Goal: Browse casually: Explore the website without a specific task or goal

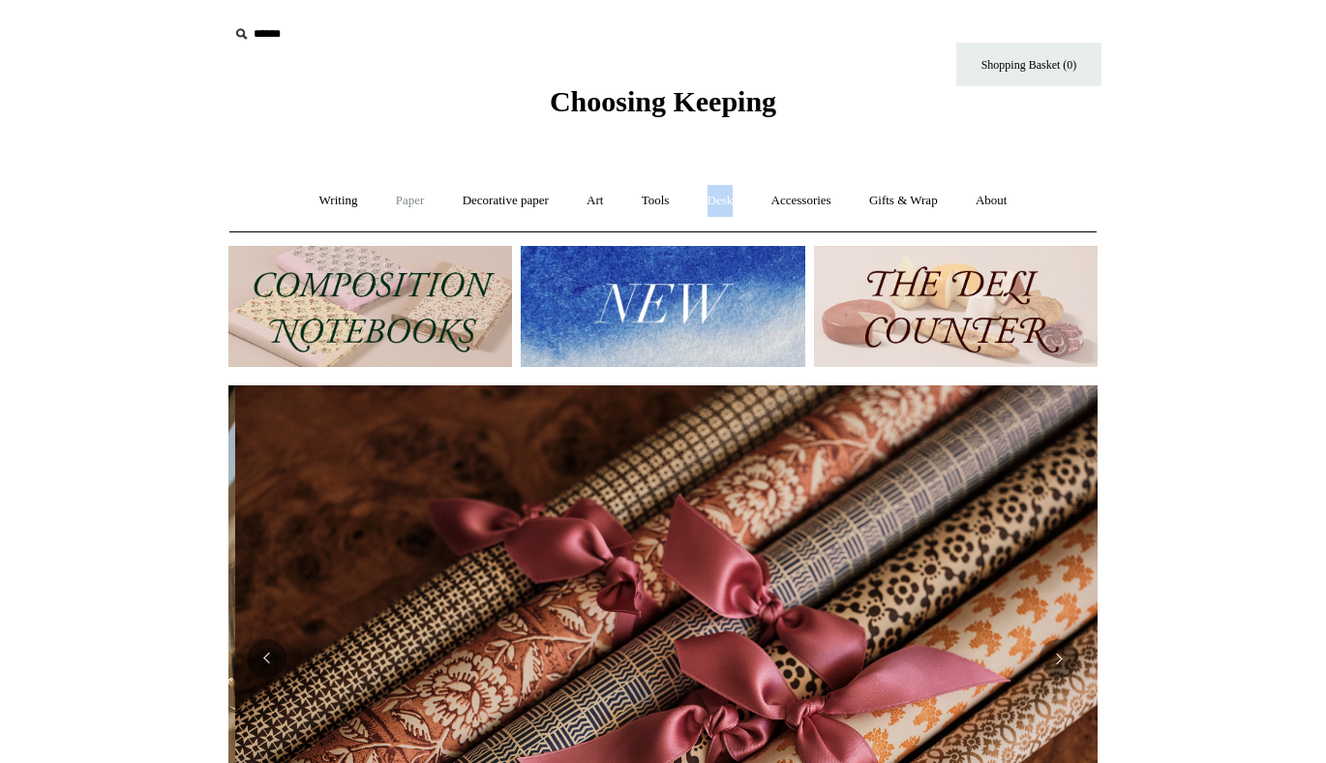
scroll to position [0, 1738]
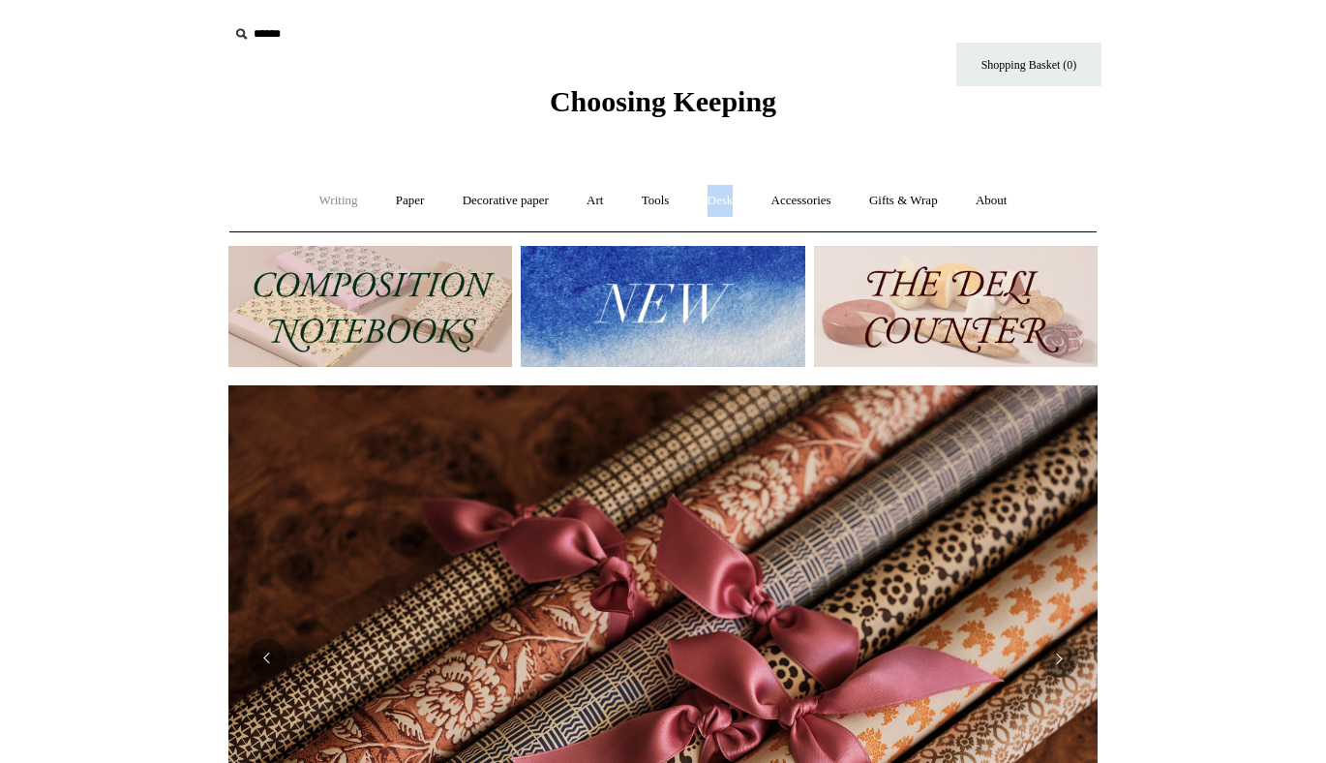
click at [323, 207] on link "Writing +" at bounding box center [339, 200] width 74 height 51
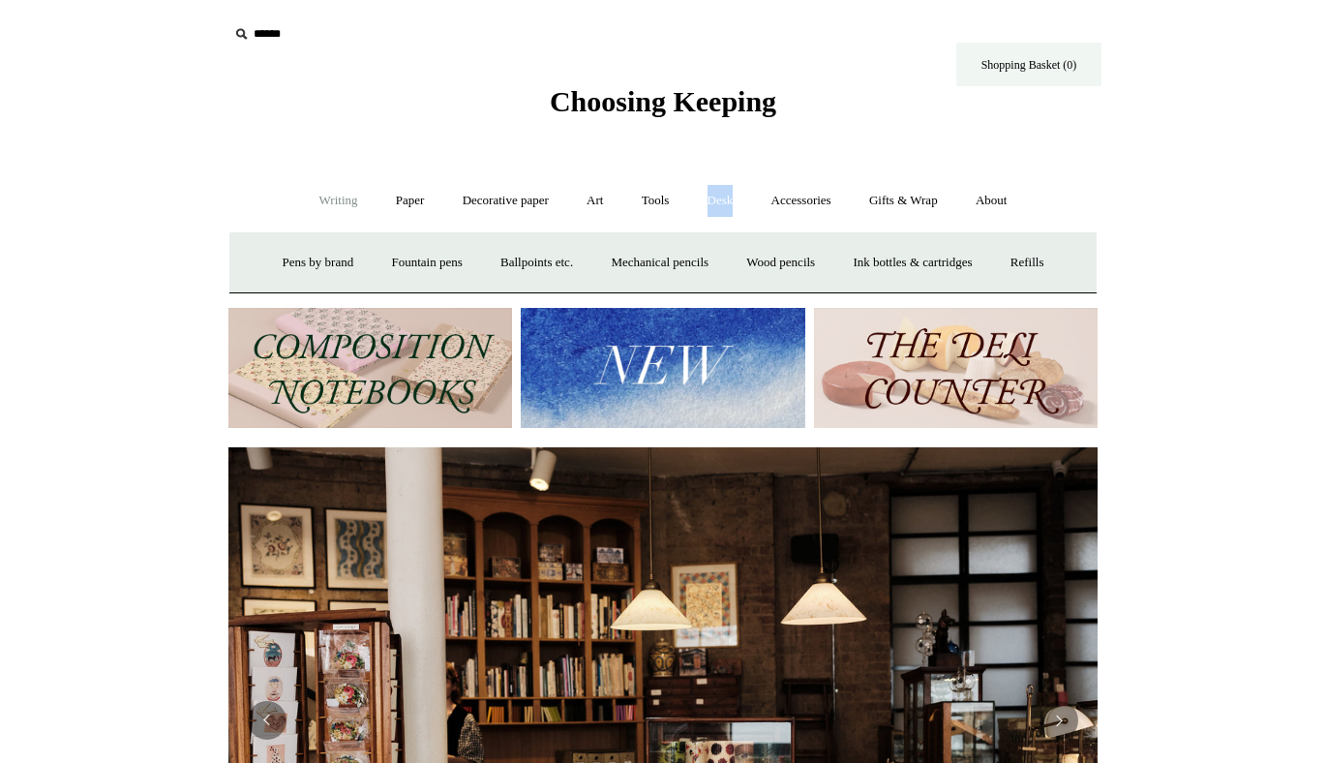
scroll to position [0, 1752]
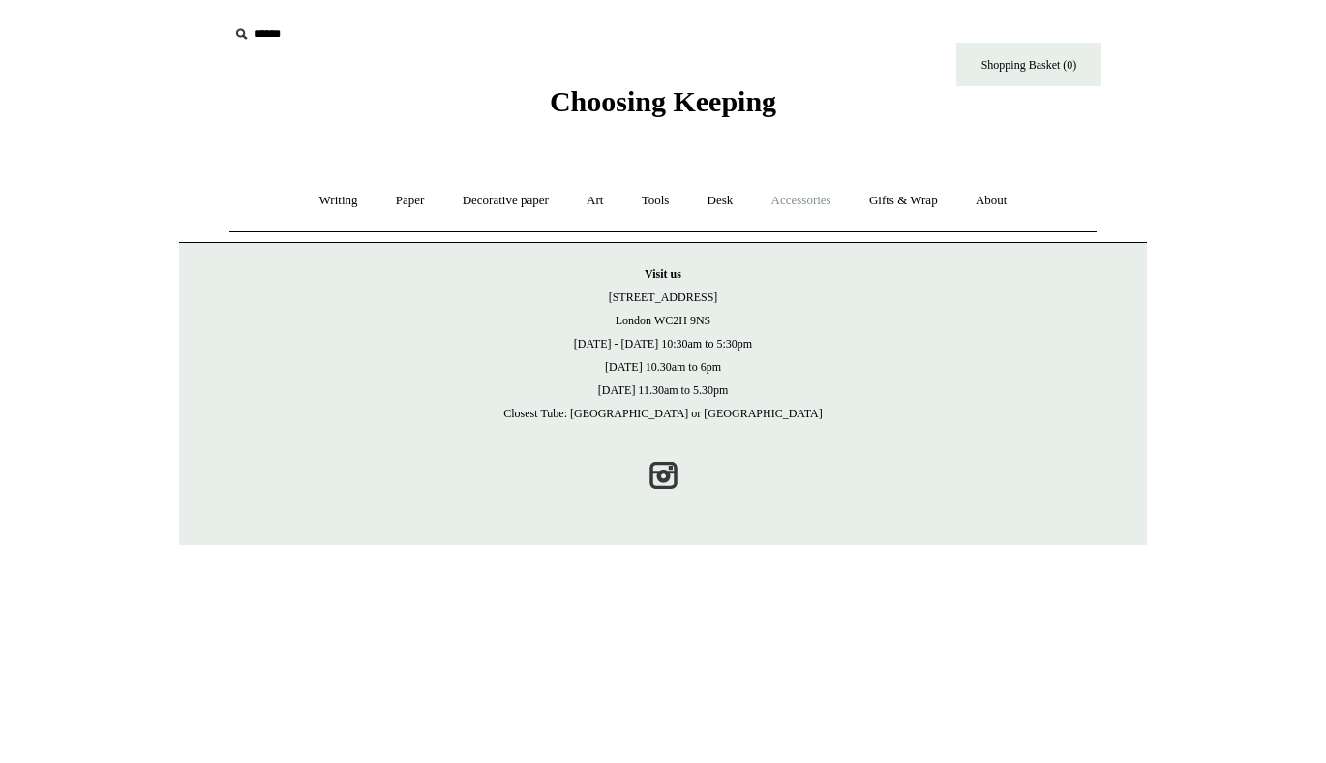
click at [836, 197] on link "Accessories +" at bounding box center [801, 200] width 95 height 51
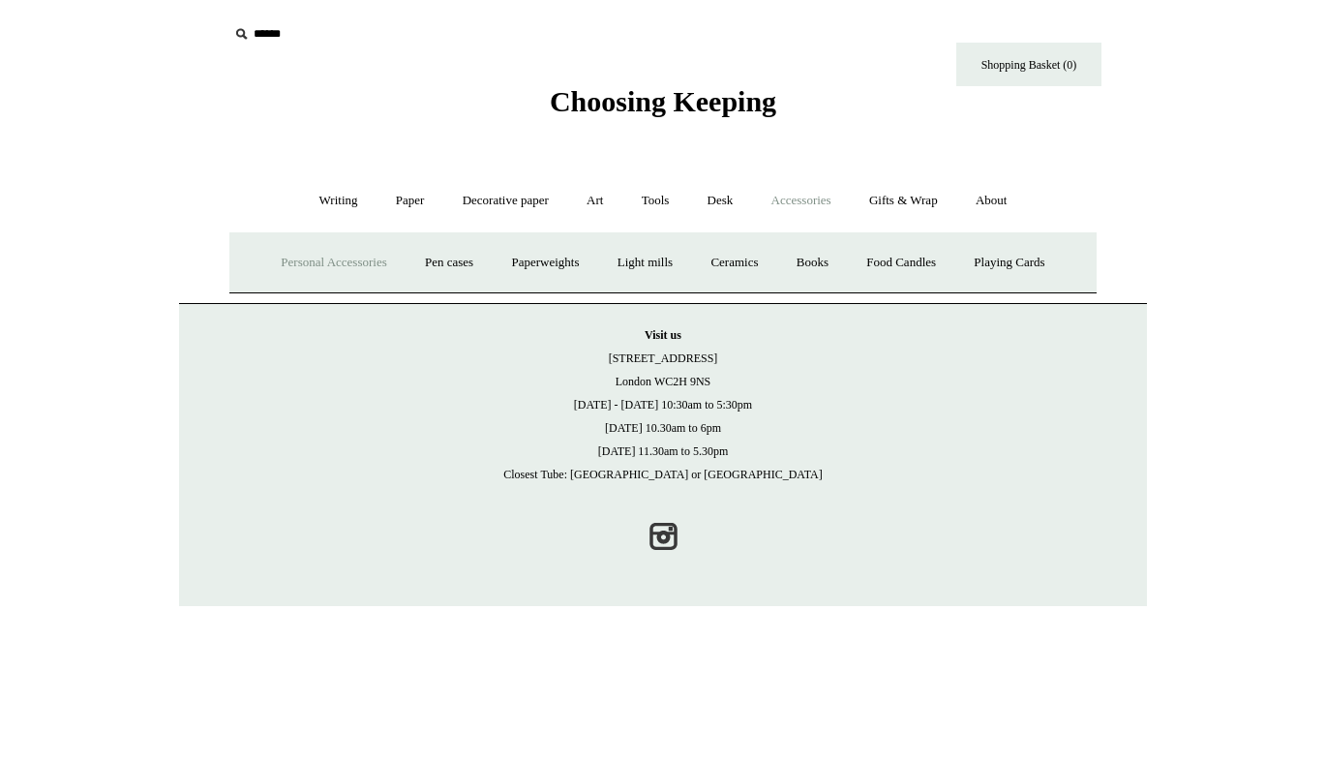
click at [359, 264] on link "Personal Accessories +" at bounding box center [333, 262] width 140 height 51
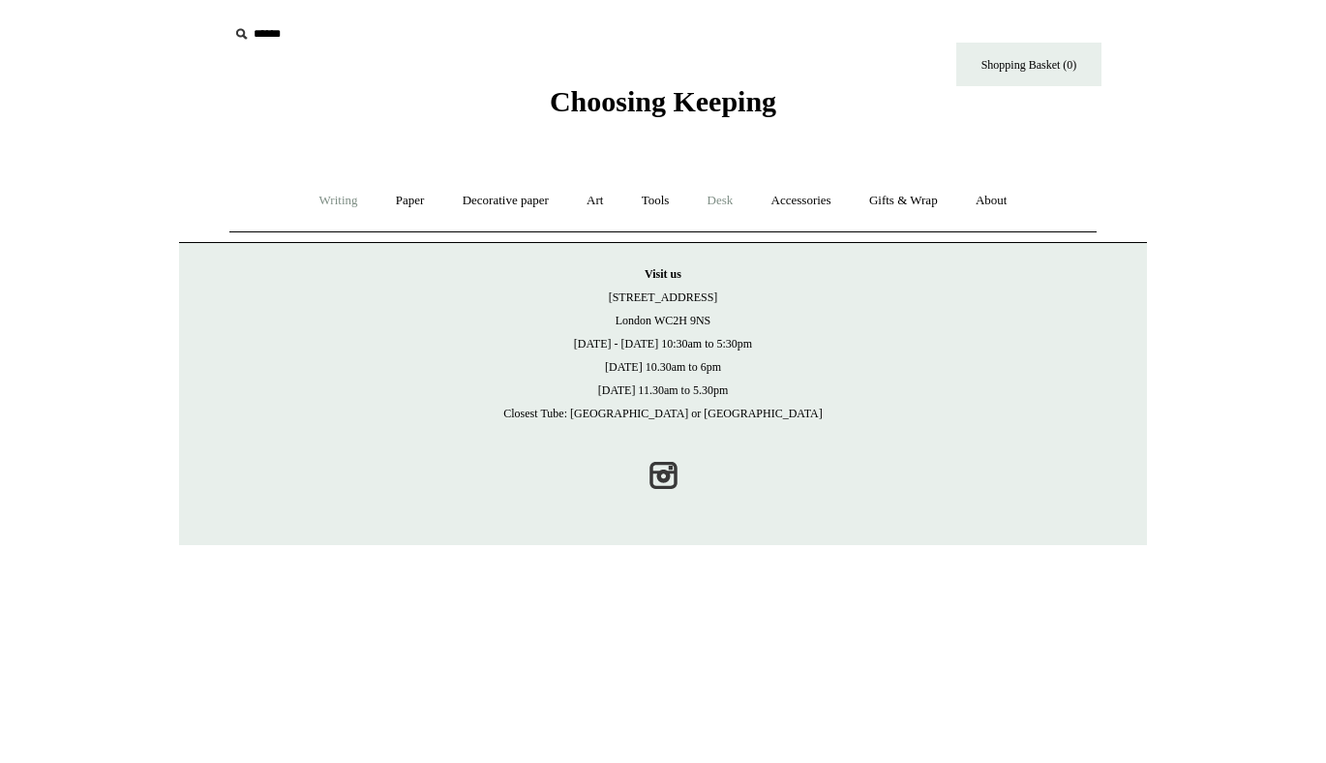
click at [344, 206] on link "Writing +" at bounding box center [339, 200] width 74 height 51
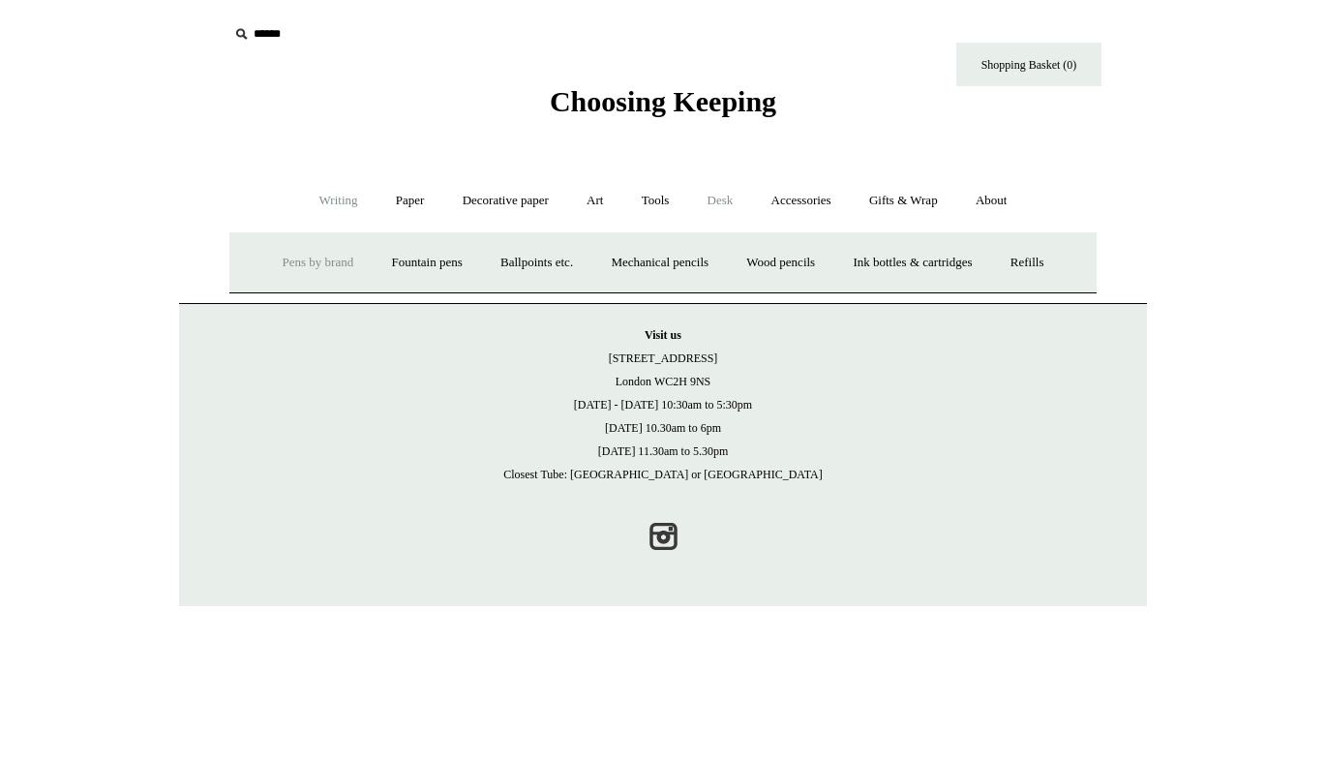
click at [315, 257] on link "Pens by brand +" at bounding box center [318, 262] width 106 height 51
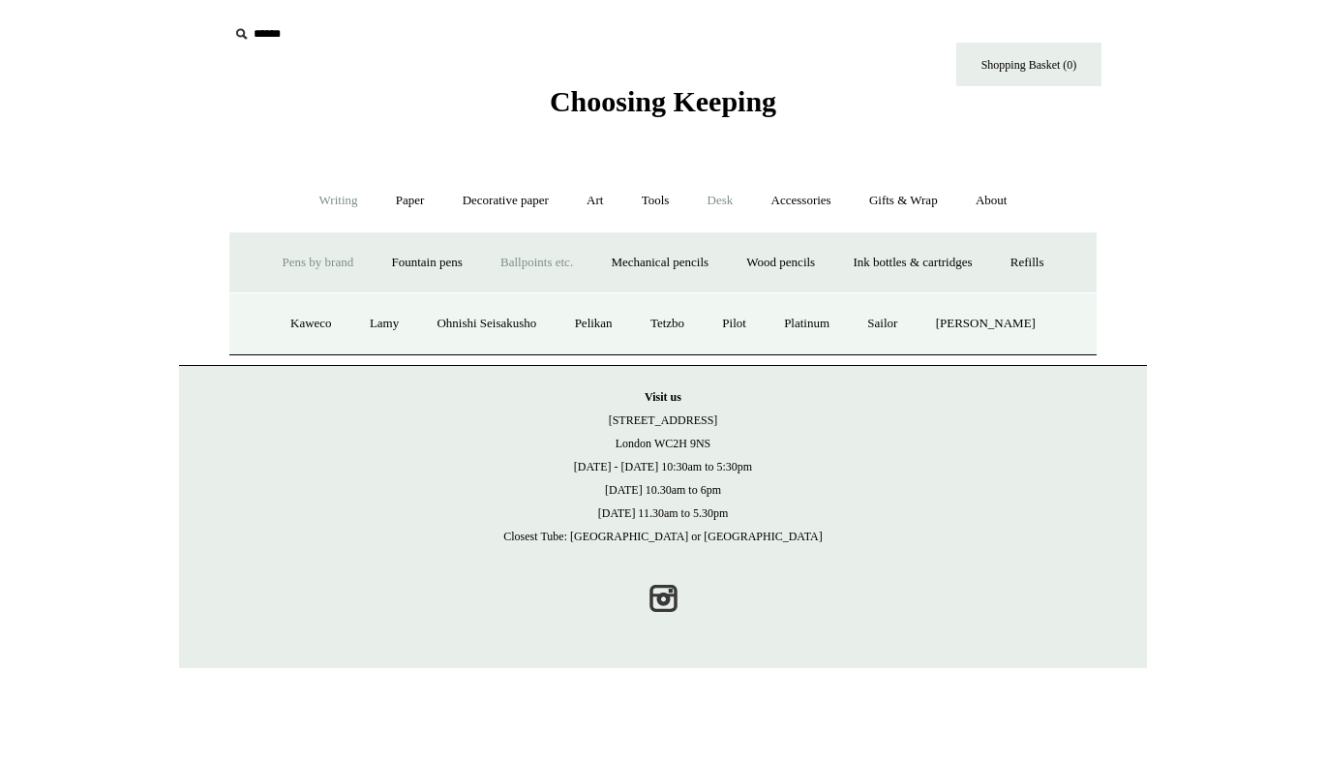
click at [505, 259] on link "Ballpoints etc. +" at bounding box center [536, 262] width 107 height 51
click at [415, 322] on link "All" at bounding box center [431, 323] width 51 height 51
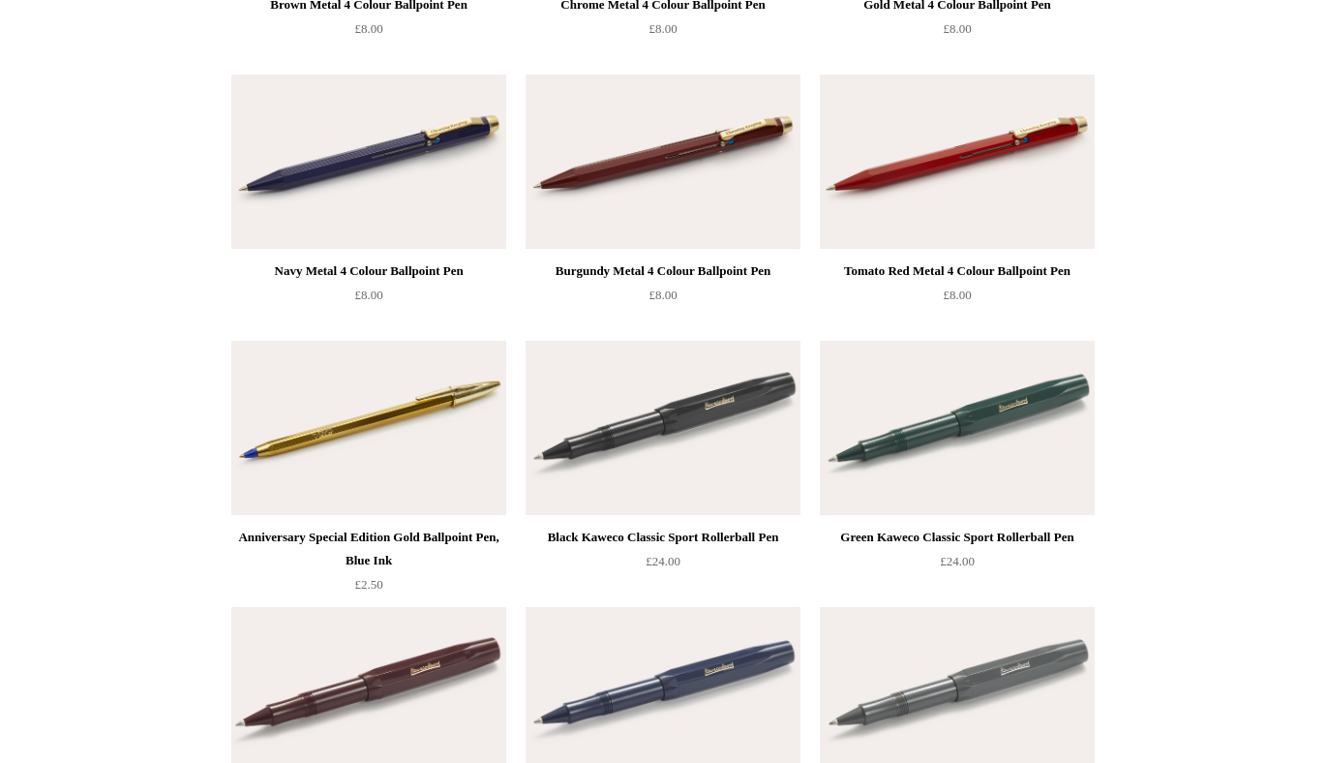
scroll to position [743, 0]
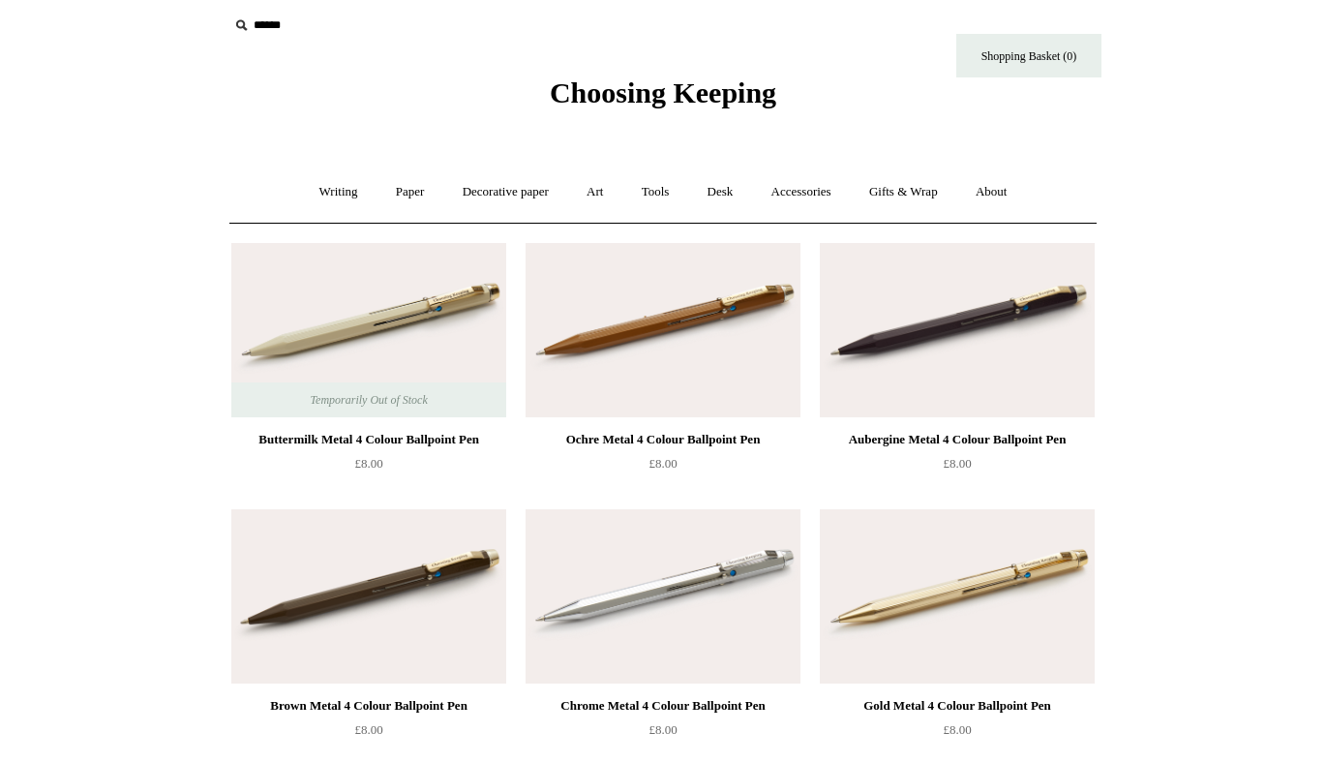
scroll to position [0, 0]
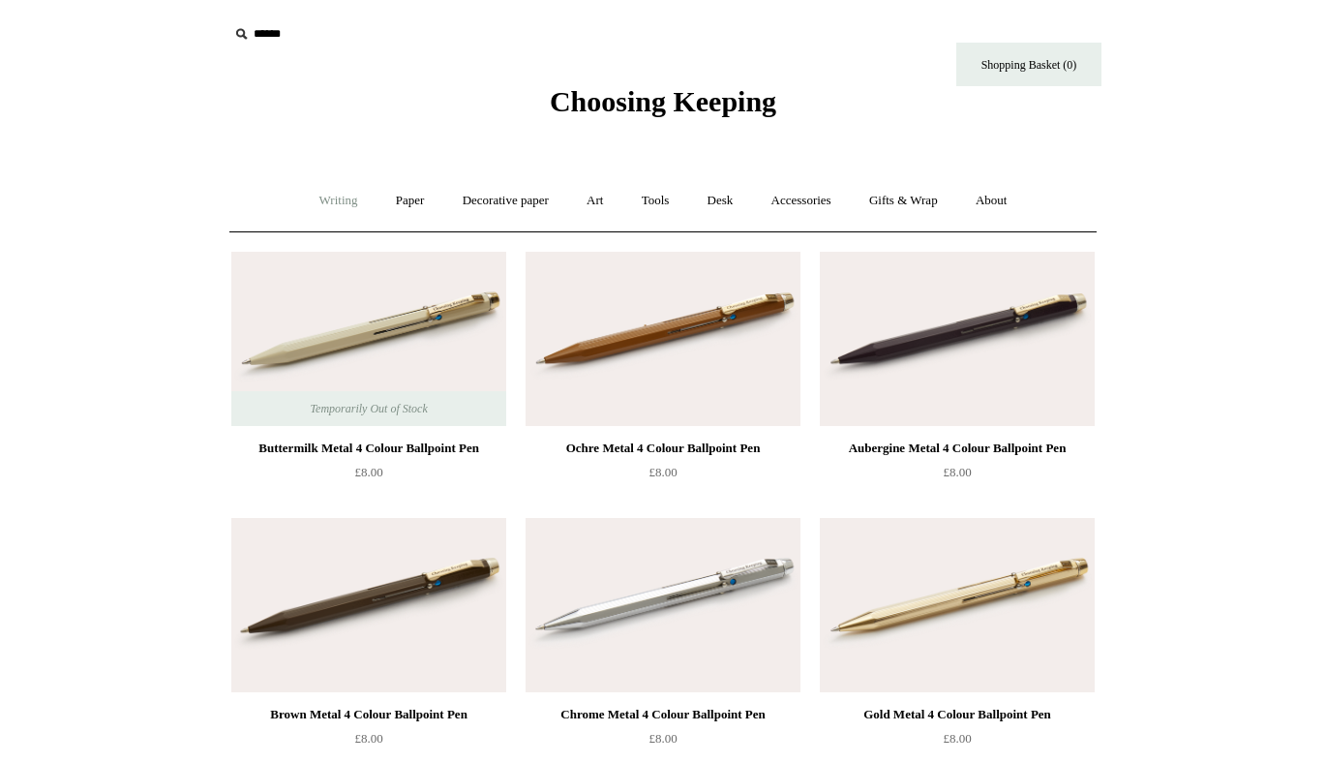
click at [334, 203] on link "Writing +" at bounding box center [339, 200] width 74 height 51
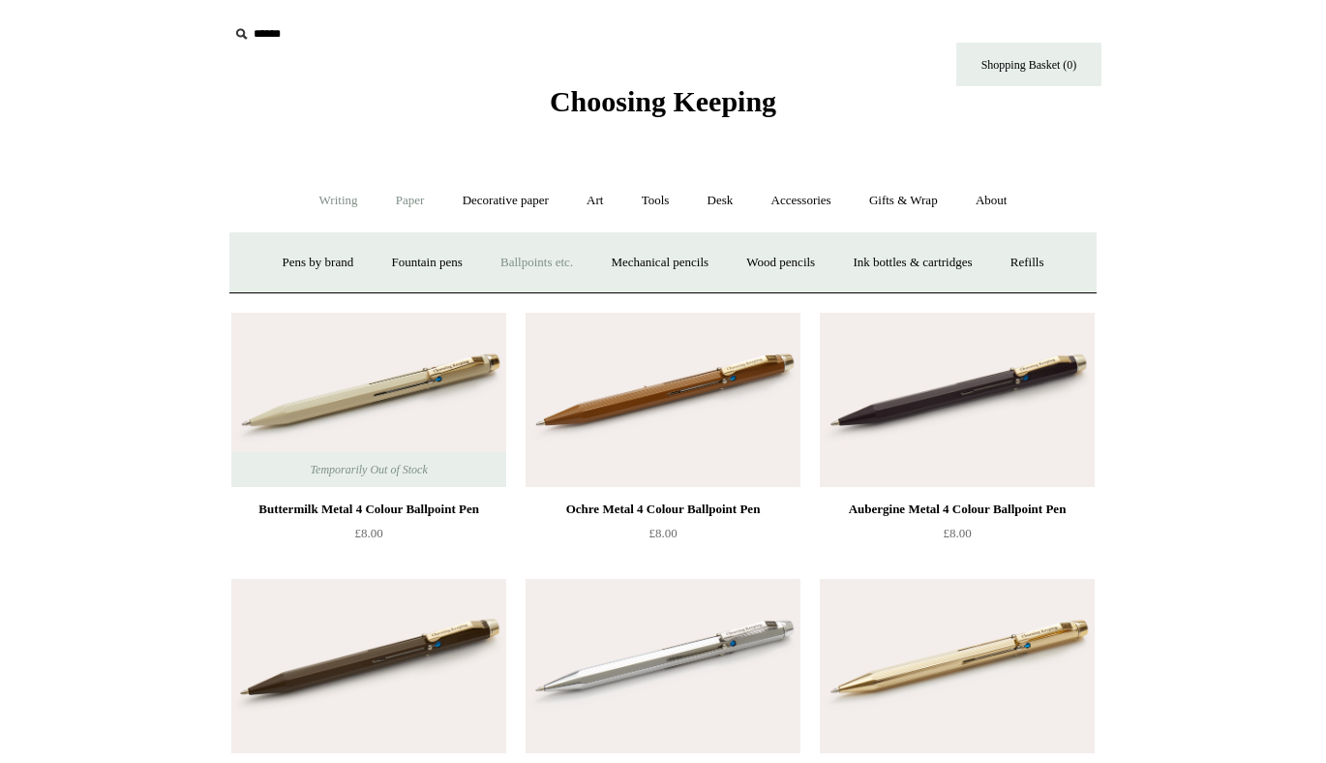
click at [413, 206] on link "Paper +" at bounding box center [410, 200] width 64 height 51
click at [388, 252] on link "Notebooks +" at bounding box center [391, 262] width 89 height 51
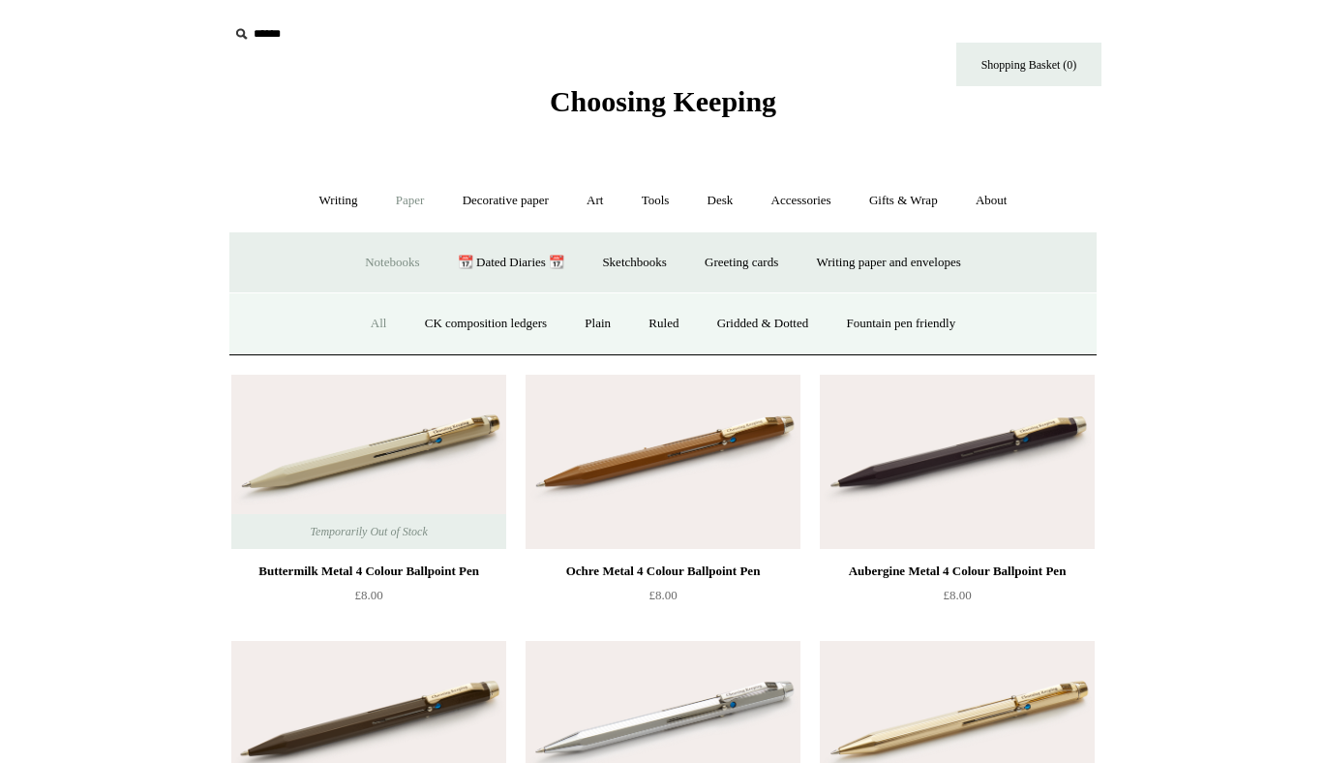
click at [363, 325] on link "All" at bounding box center [378, 323] width 51 height 51
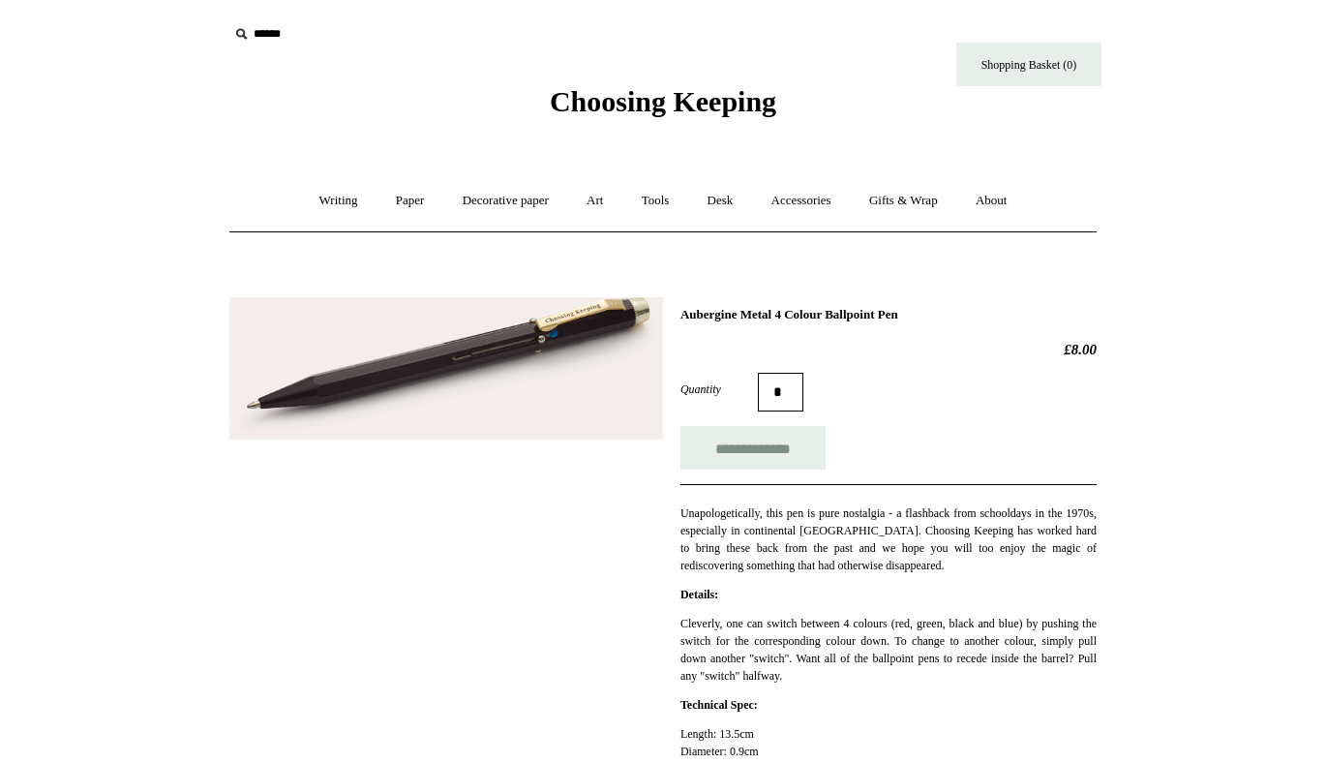
click at [561, 343] on img at bounding box center [446, 368] width 434 height 143
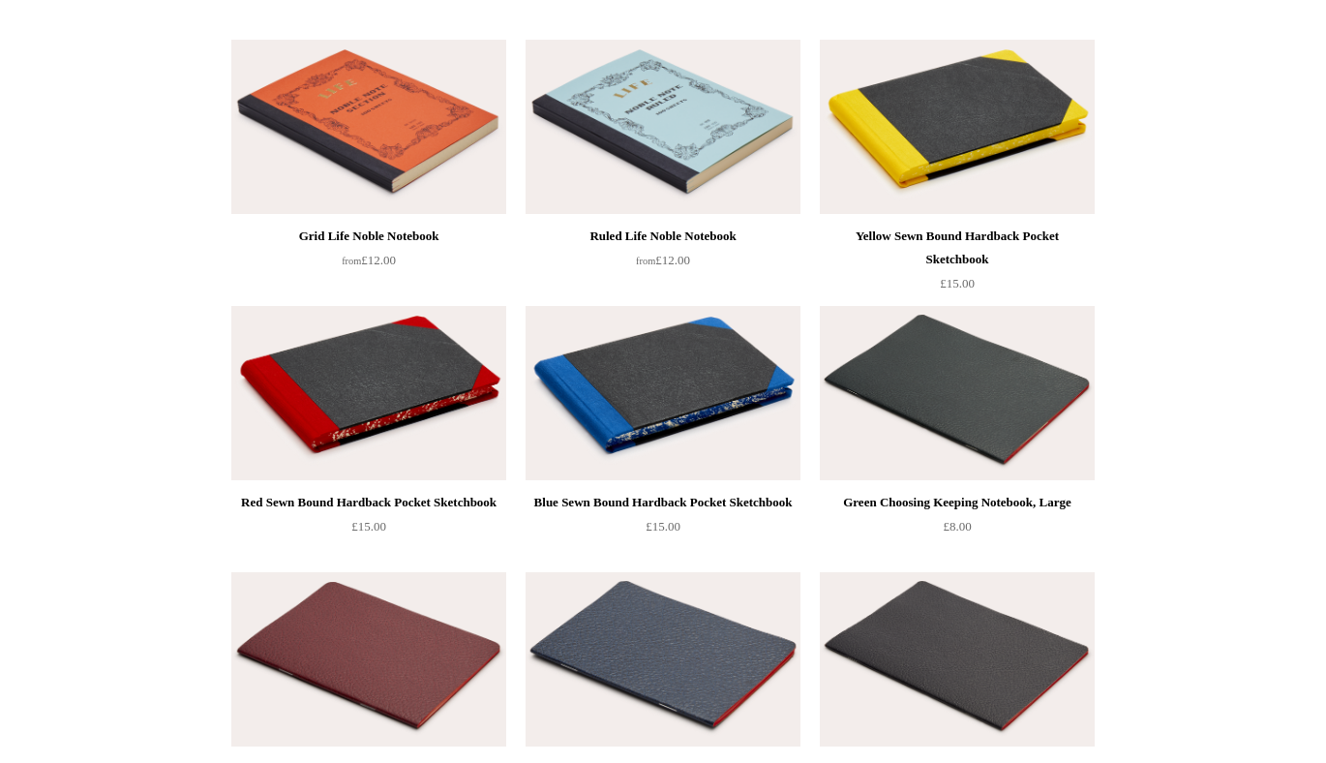
scroll to position [4536, 0]
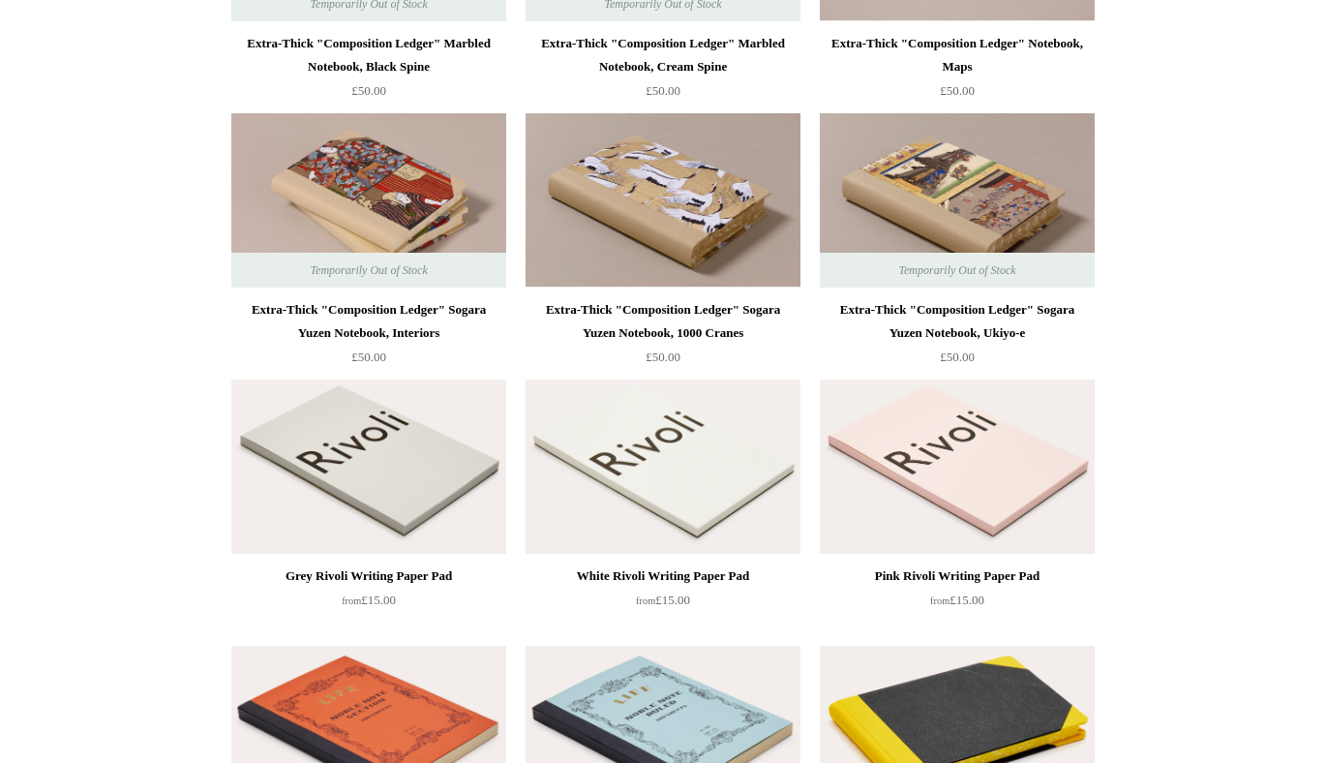
scroll to position [4873, 0]
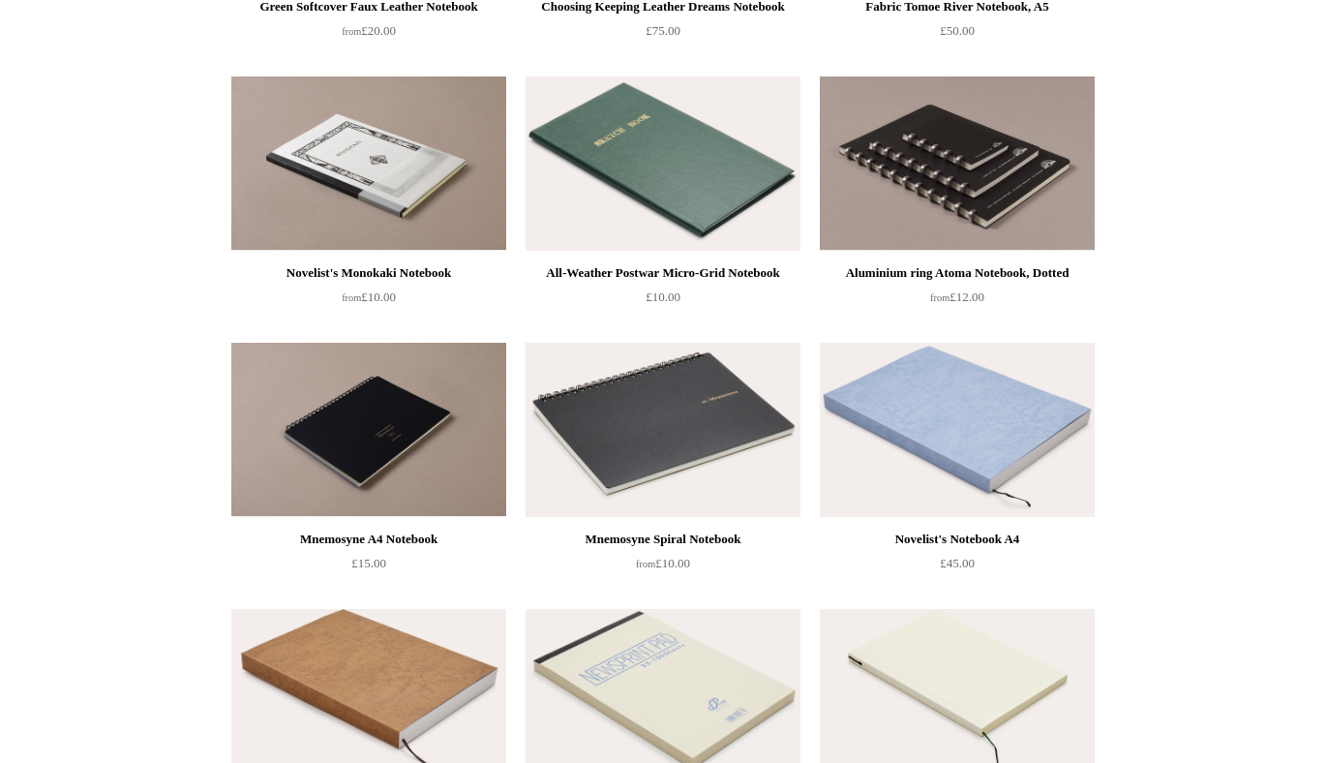
scroll to position [6360, 0]
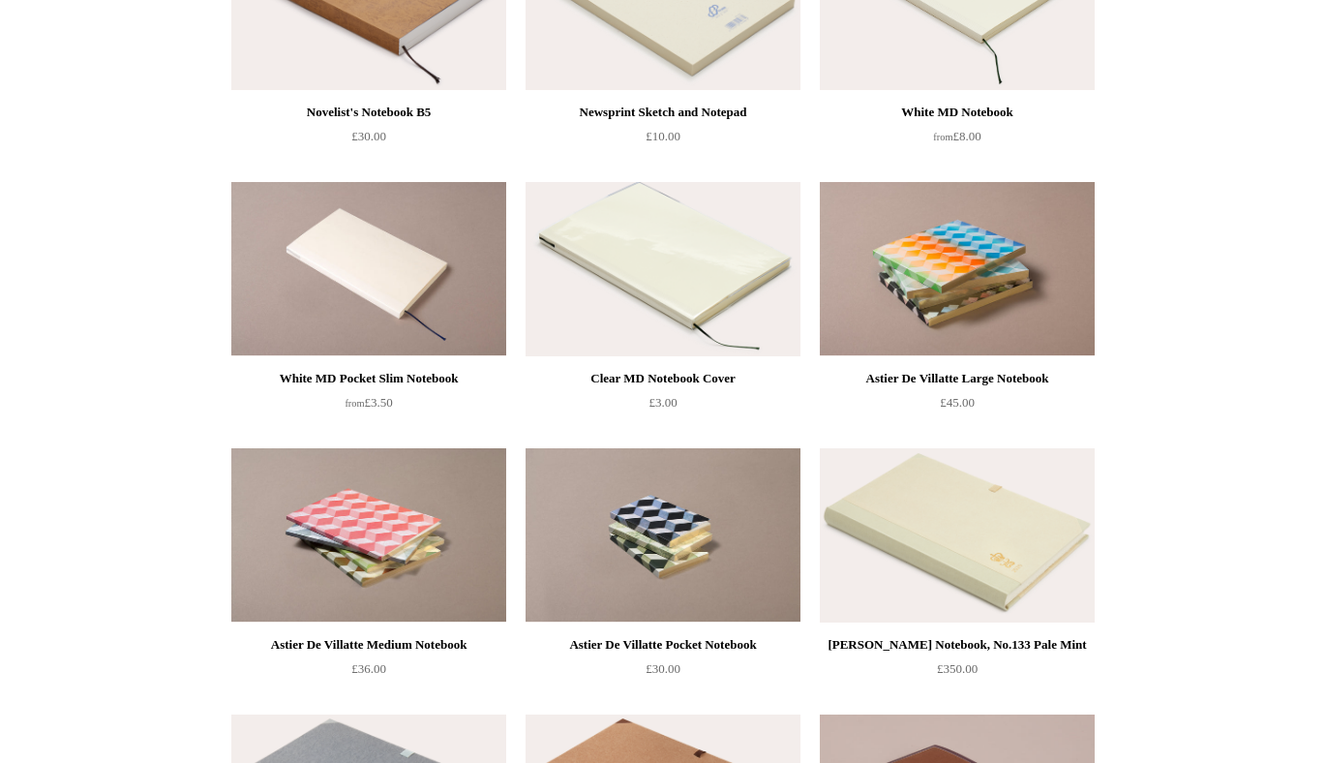
scroll to position [7103, 0]
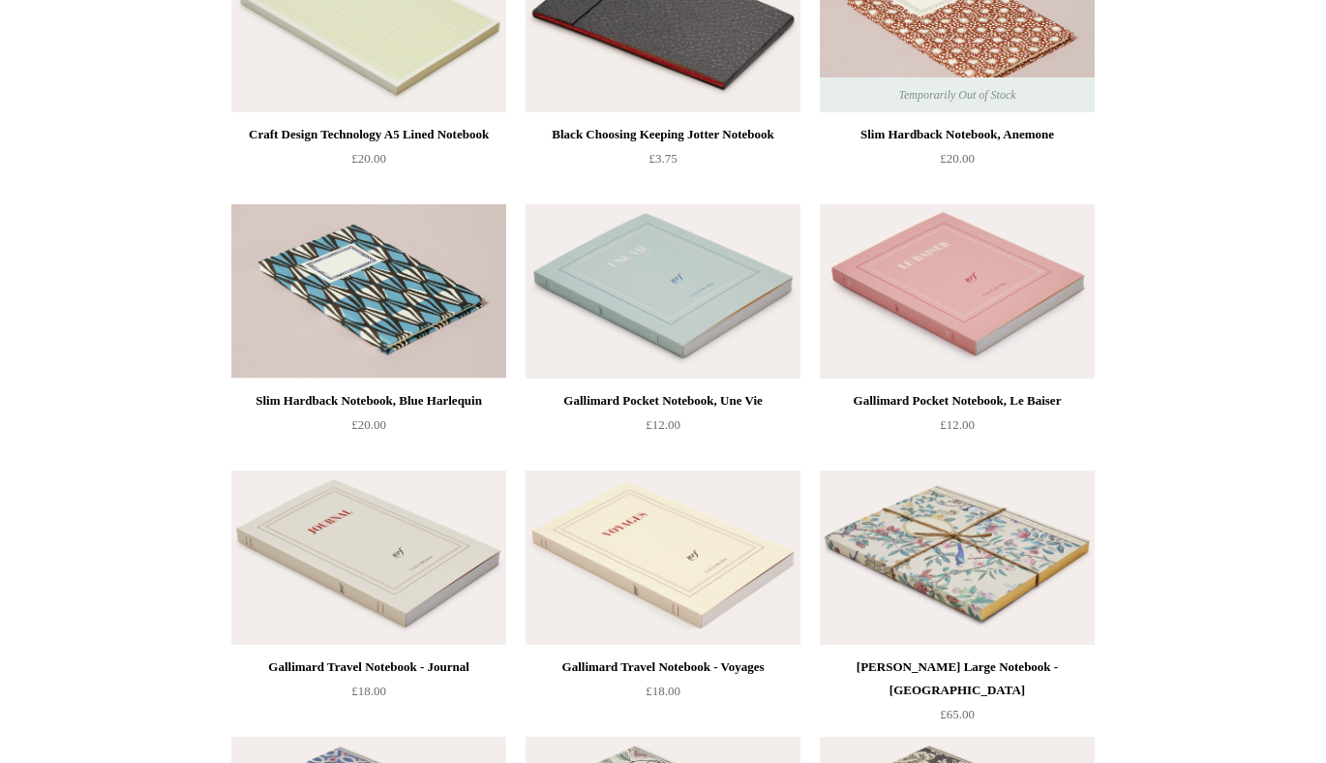
scroll to position [8035, 0]
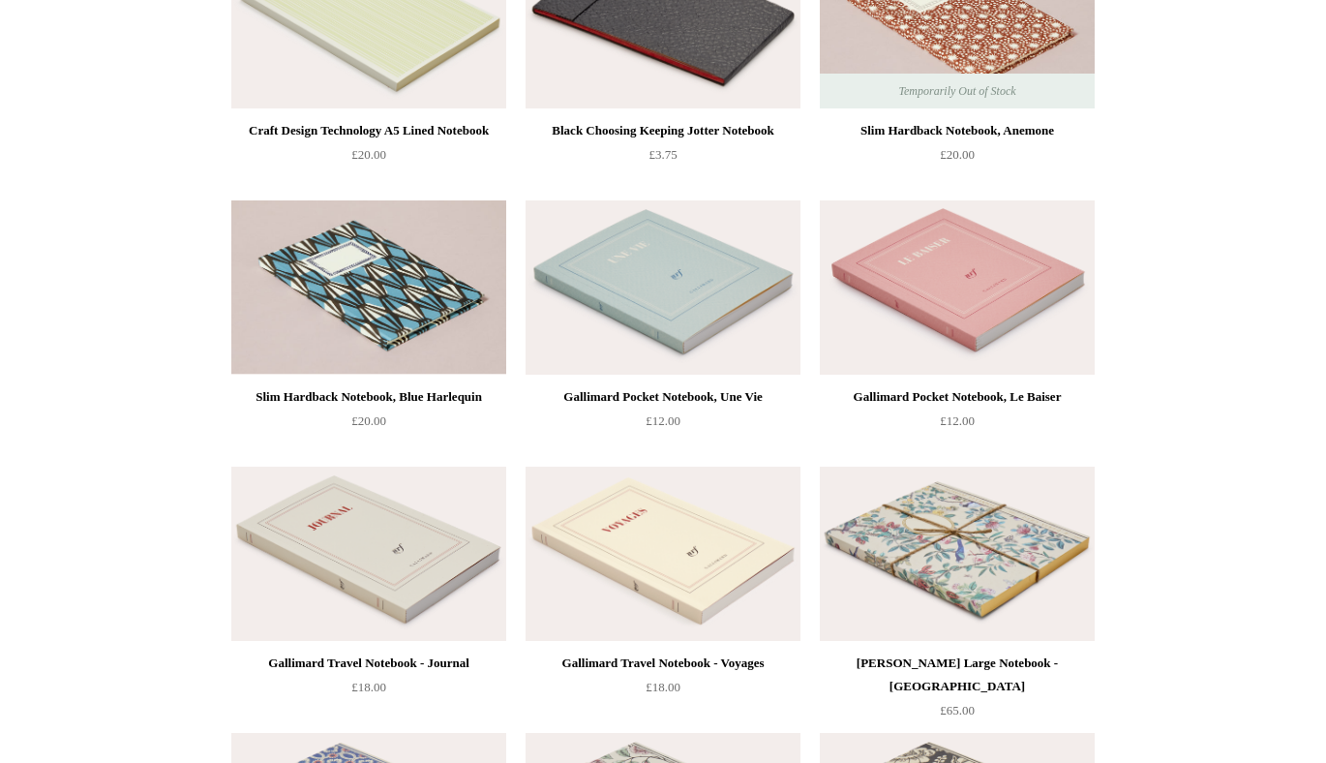
click at [1136, 295] on ul "Only -1 left! Choosing Keeping Micro Grid B6 Notebook, Vermilion £18.00" at bounding box center [685, 722] width 923 height 17031
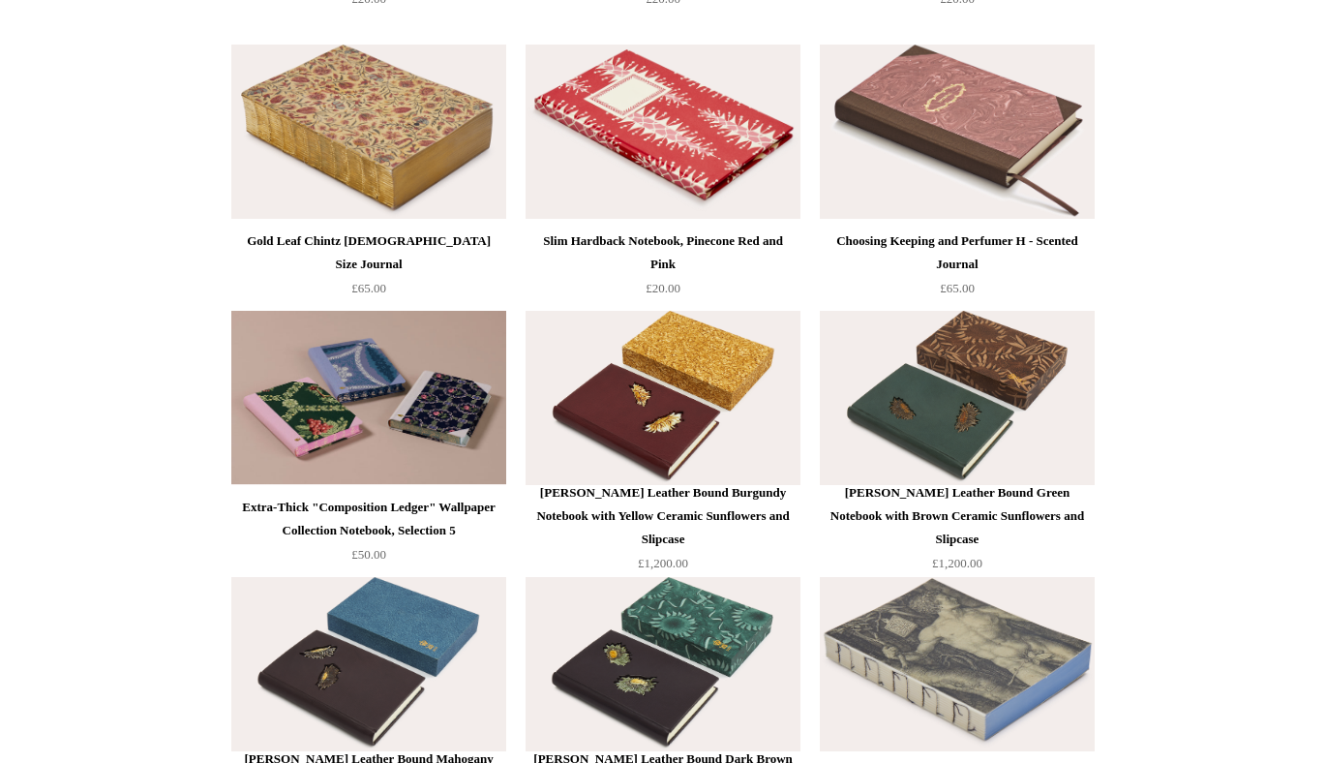
scroll to position [10264, 0]
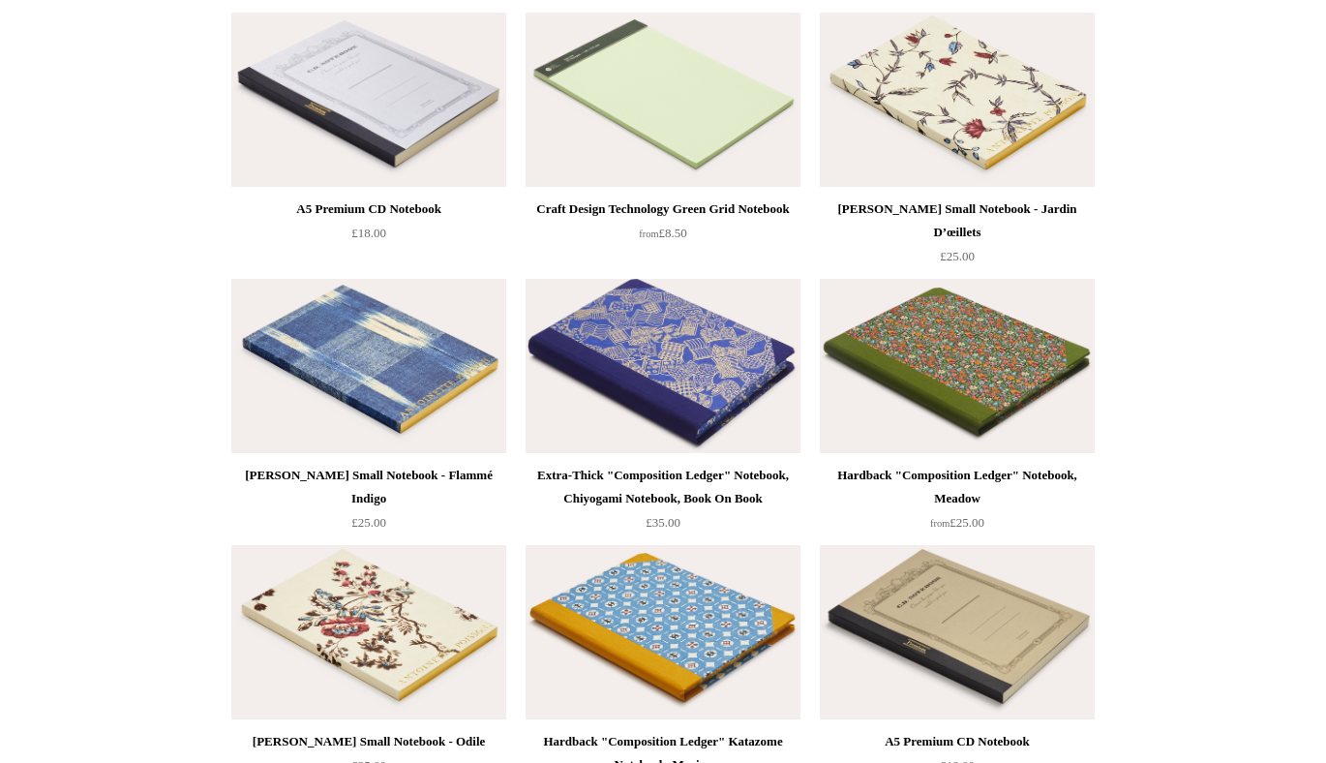
scroll to position [11007, 0]
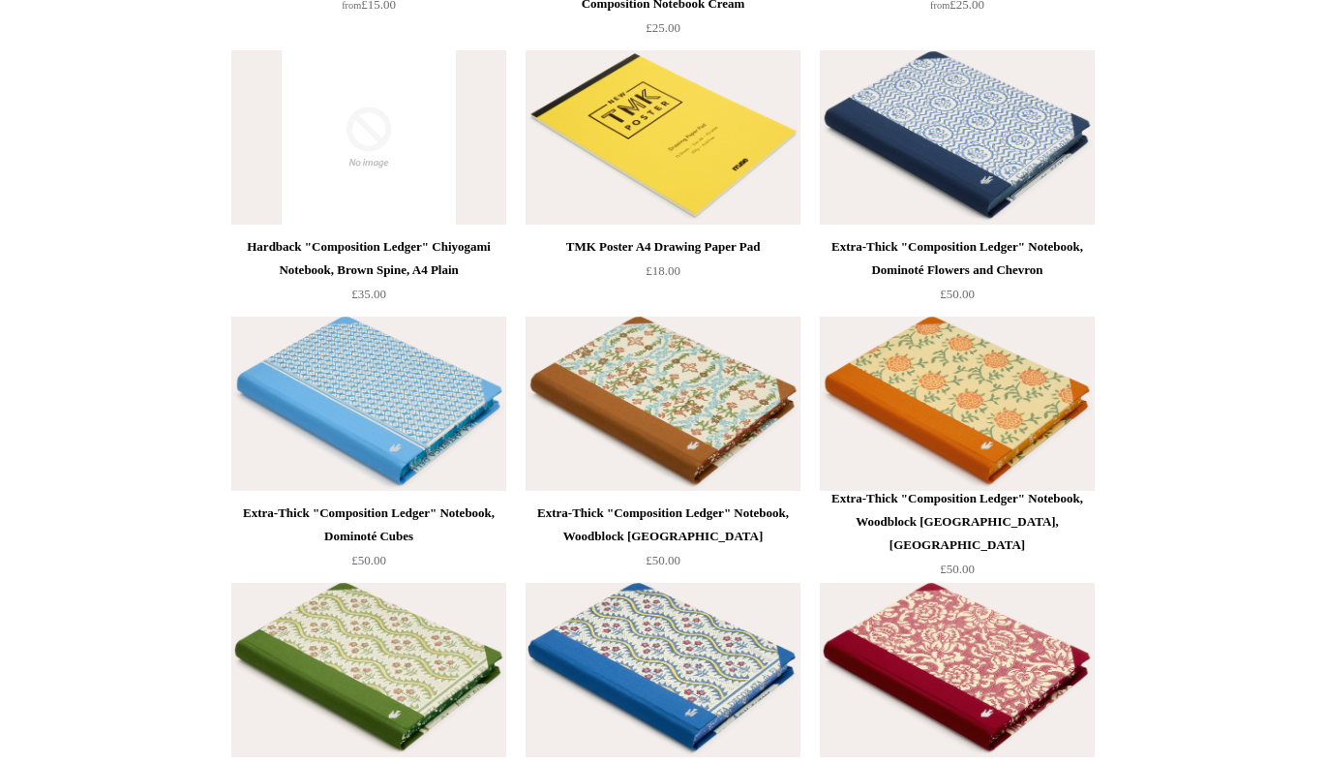
scroll to position [14723, 0]
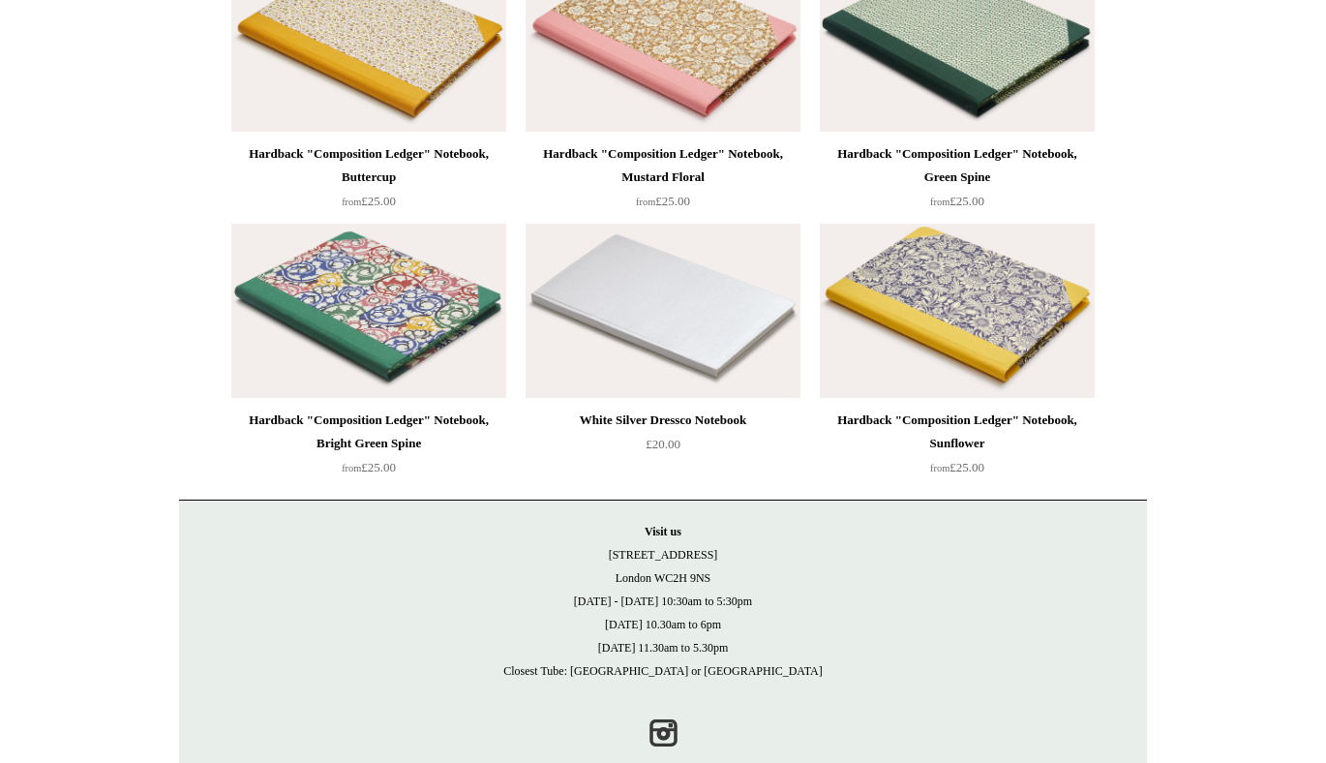
scroll to position [16833, 0]
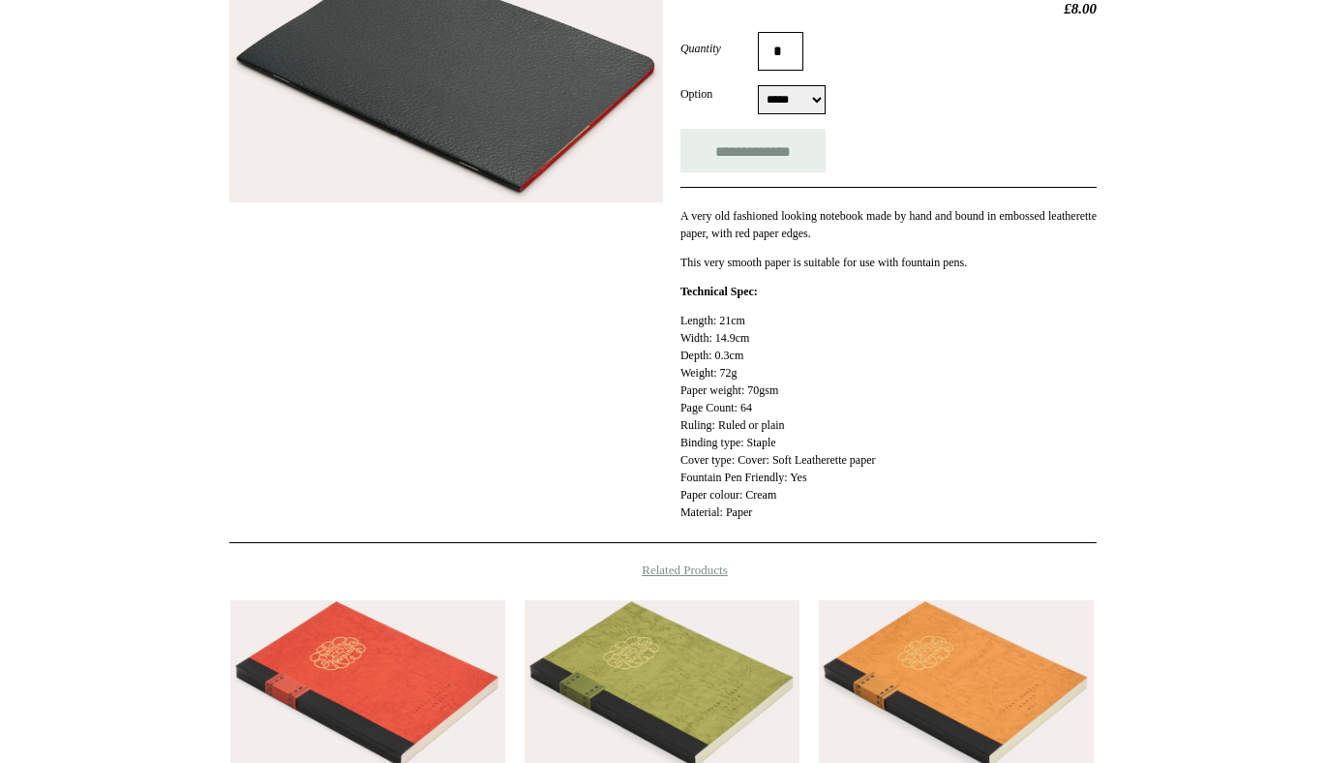
scroll to position [266, 0]
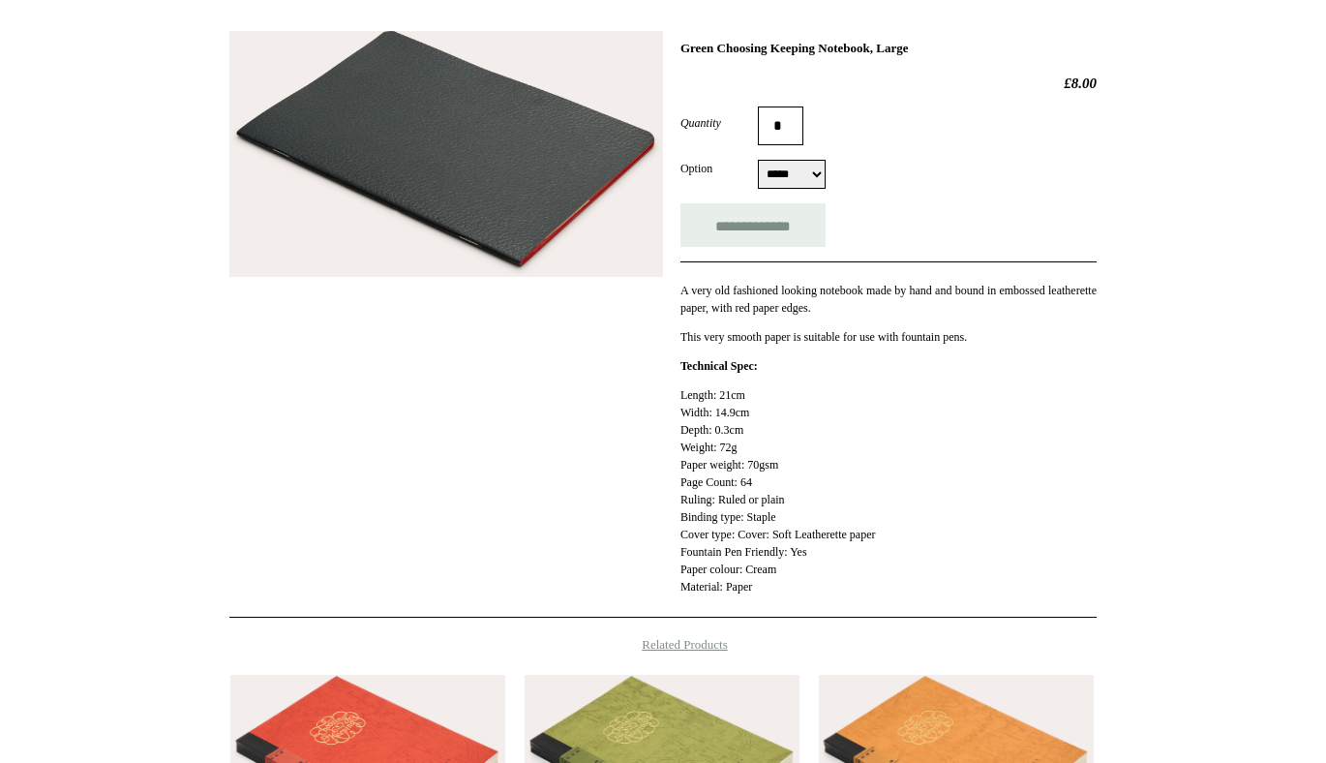
click at [535, 211] on img at bounding box center [446, 154] width 434 height 246
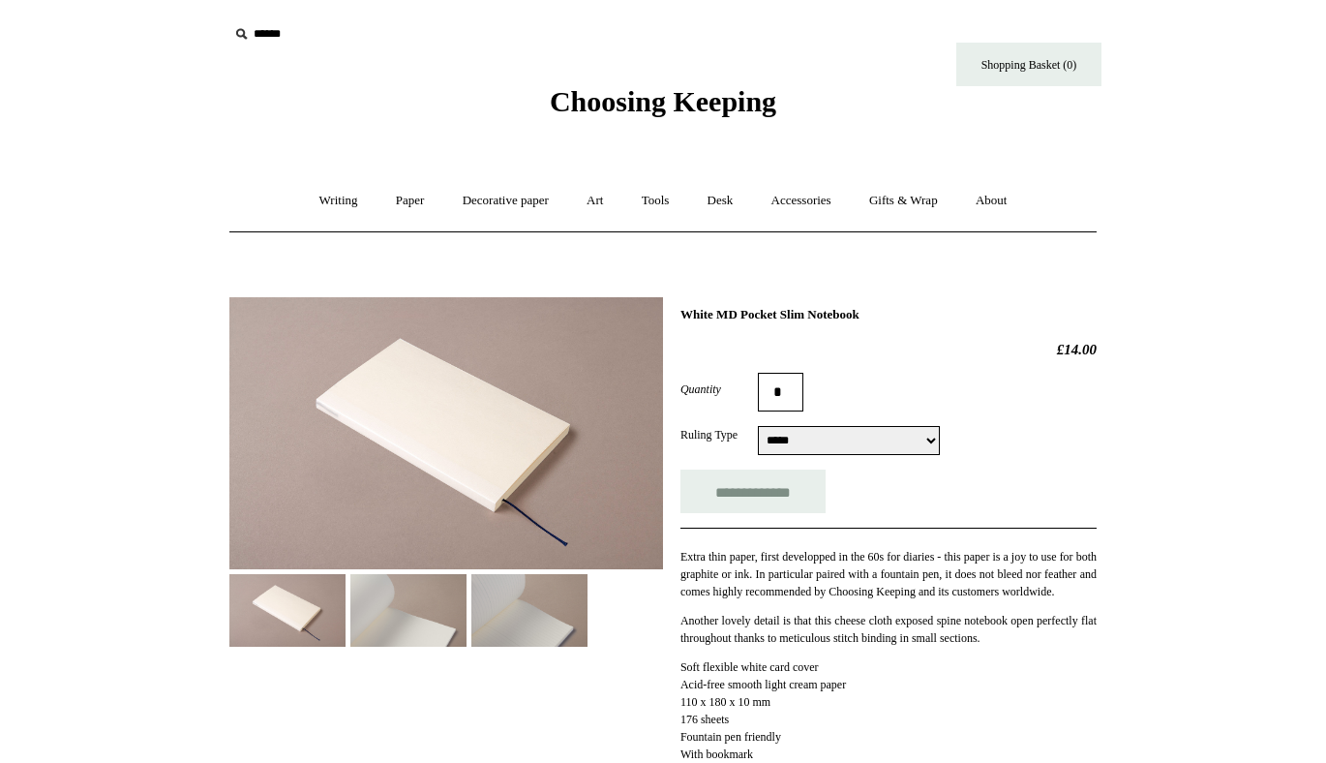
click at [497, 423] on img at bounding box center [446, 433] width 434 height 272
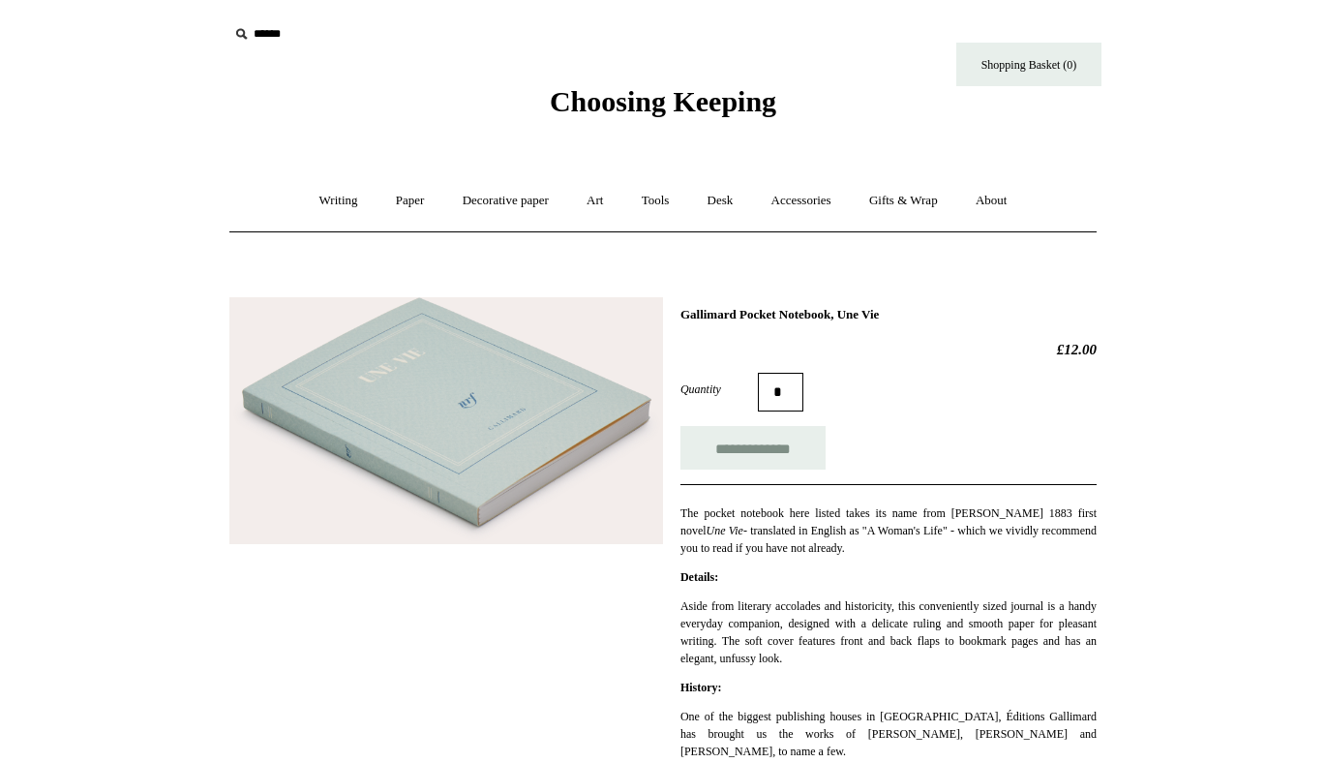
click at [399, 452] on img at bounding box center [446, 420] width 434 height 247
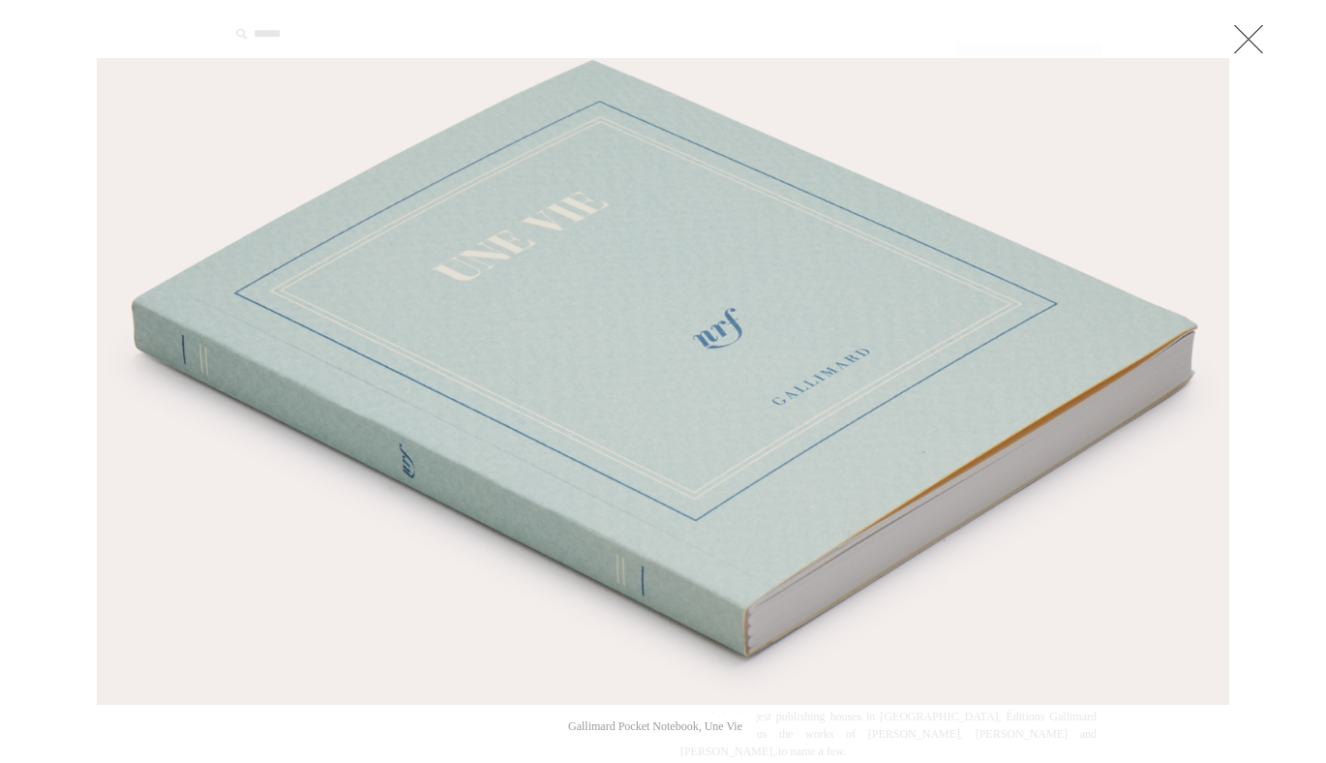
click at [399, 452] on img at bounding box center [663, 381] width 1130 height 644
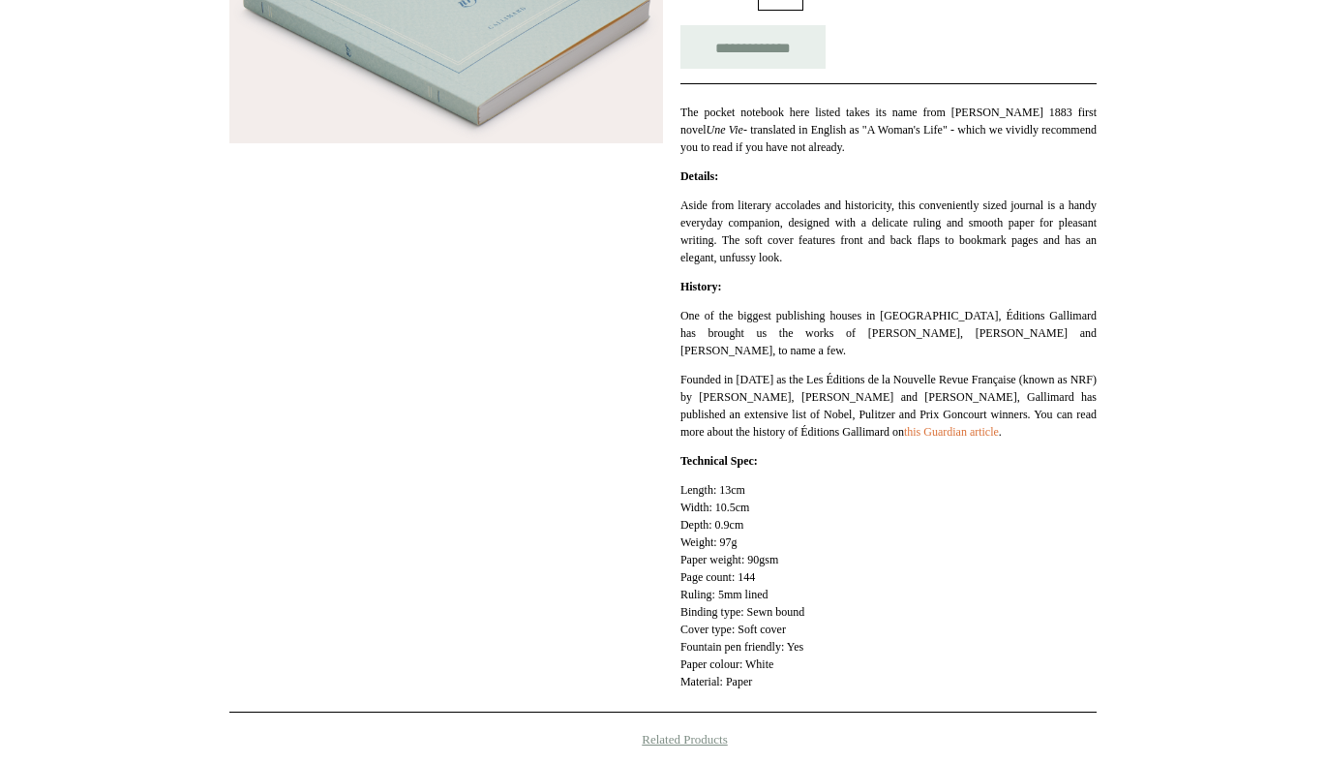
scroll to position [404, 0]
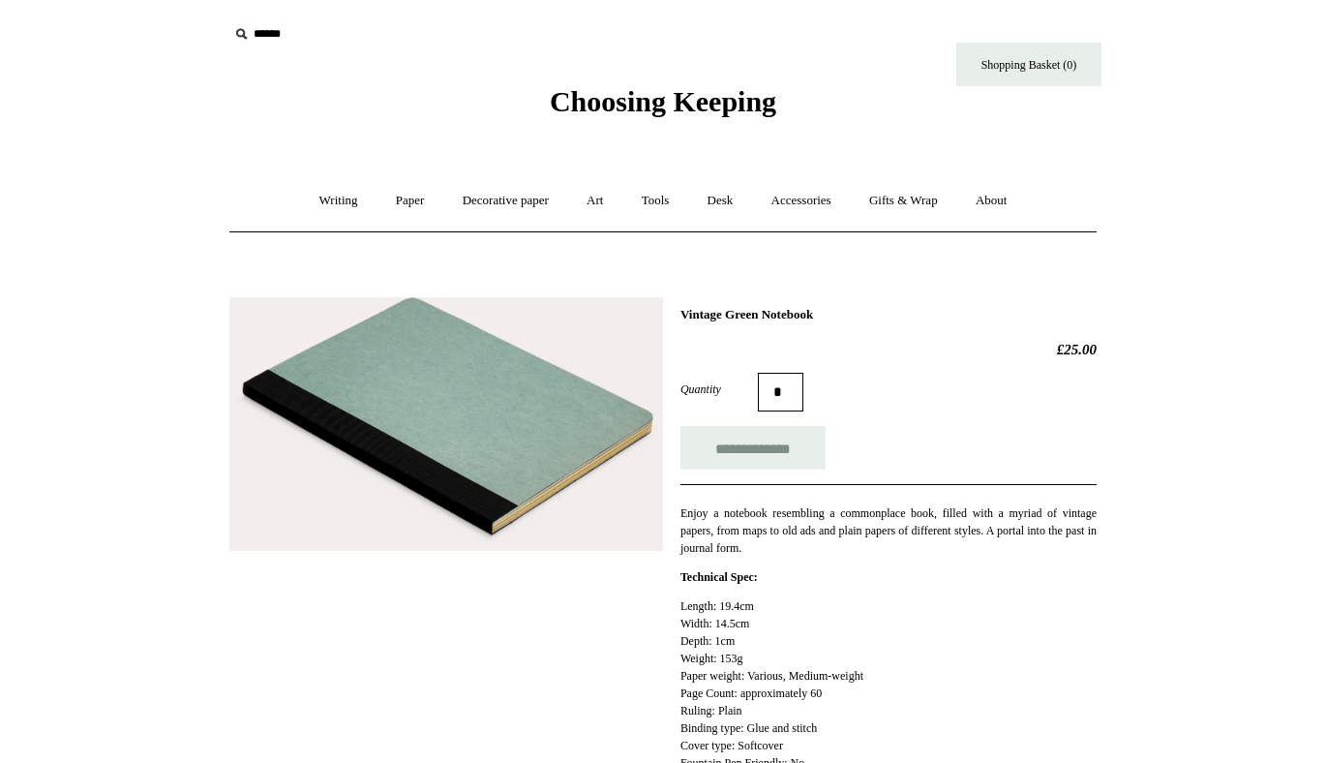
click at [545, 484] on img at bounding box center [446, 424] width 434 height 254
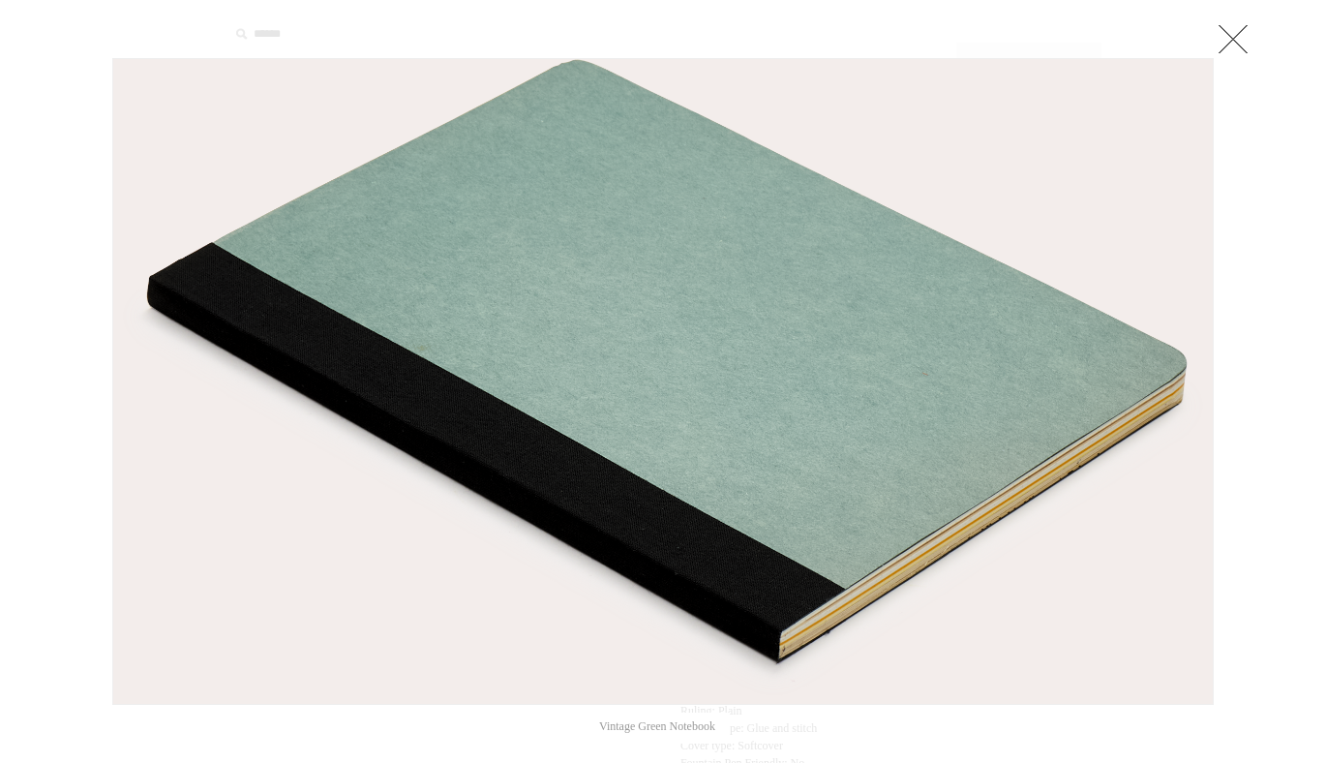
click at [1241, 44] on link at bounding box center [1232, 38] width 39 height 39
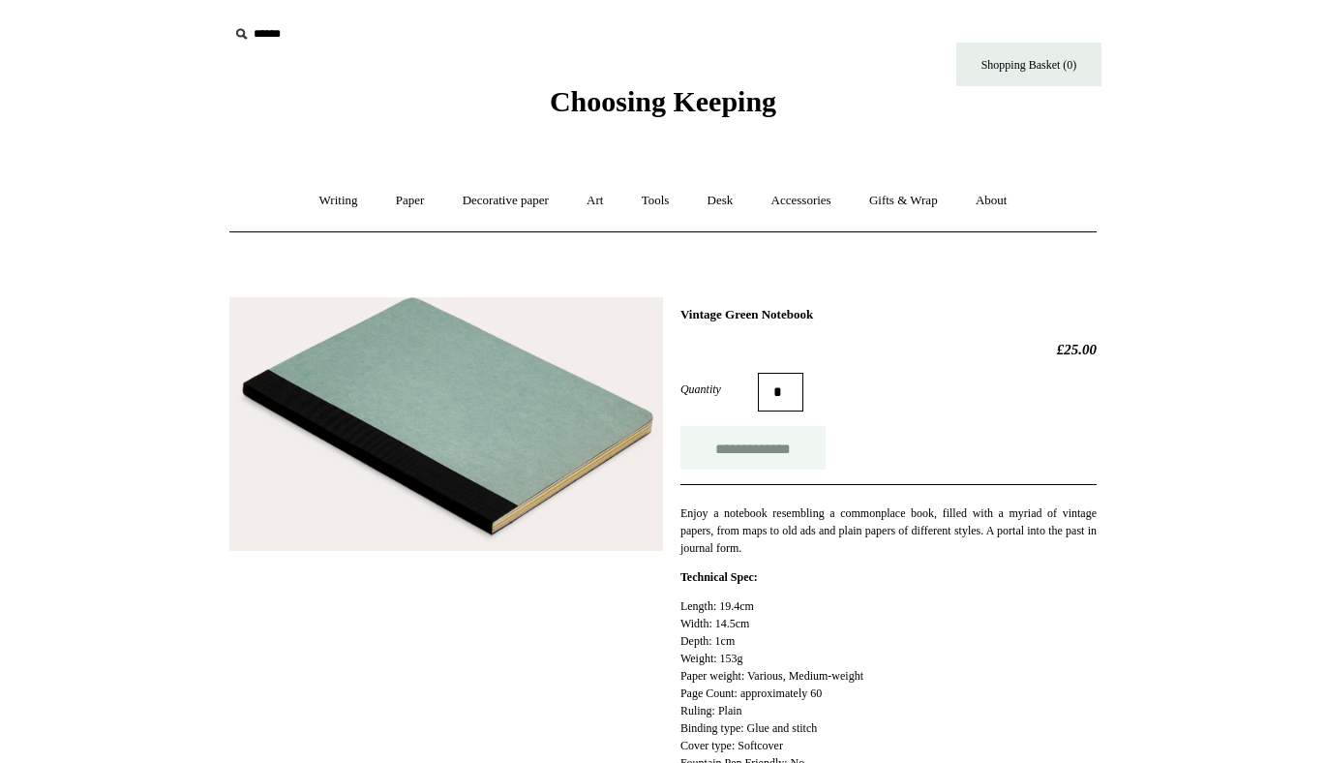
click at [729, 448] on input "**********" at bounding box center [752, 448] width 145 height 44
click at [398, 204] on link "Paper +" at bounding box center [410, 200] width 64 height 51
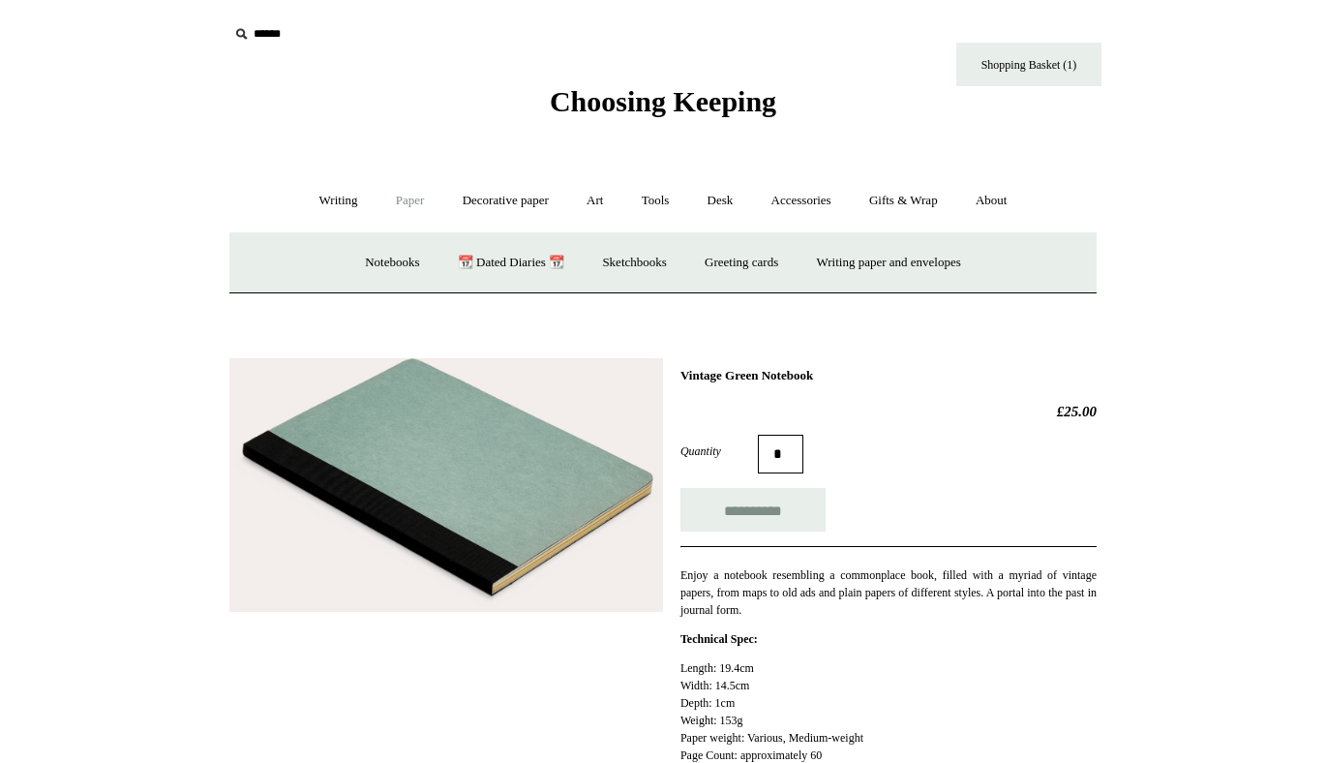
type input "**********"
click at [515, 196] on link "Decorative paper +" at bounding box center [505, 200] width 121 height 51
click at [591, 208] on link "Art +" at bounding box center [594, 200] width 51 height 51
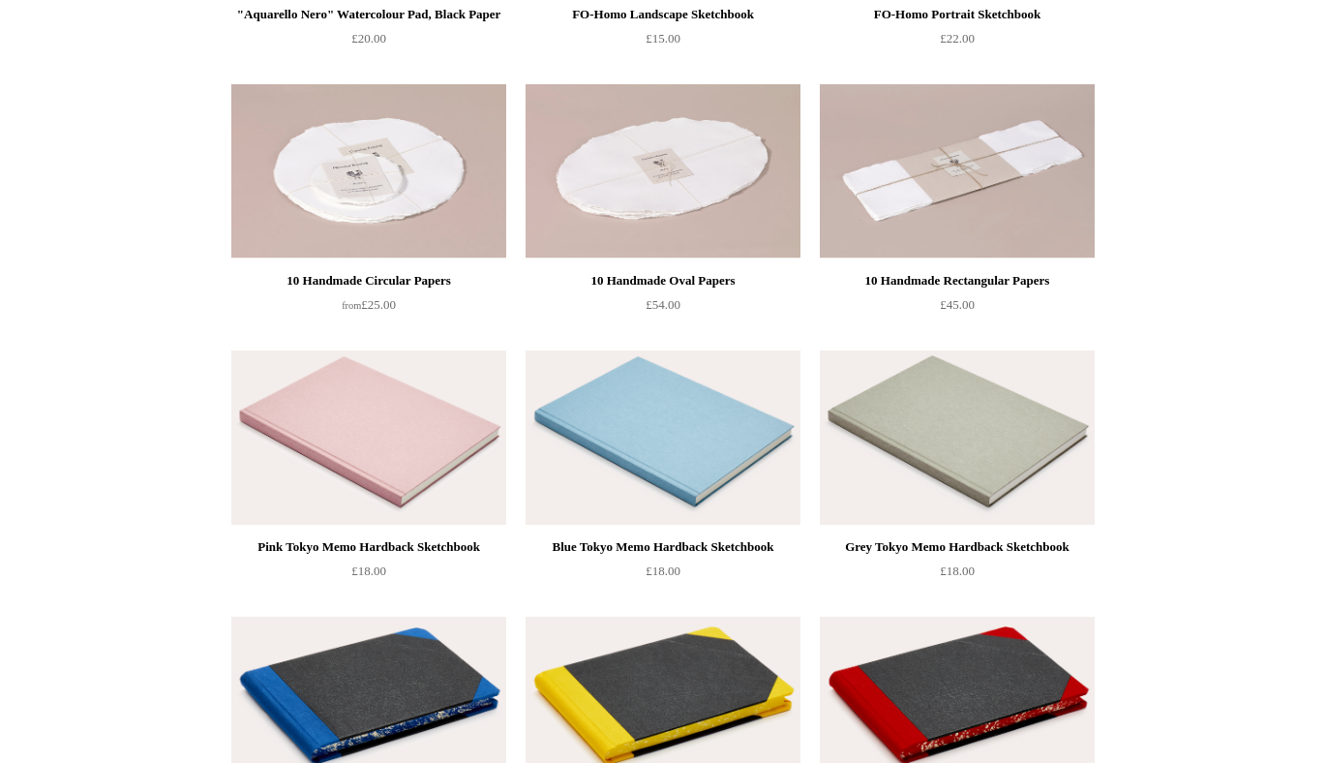
scroll to position [695, 0]
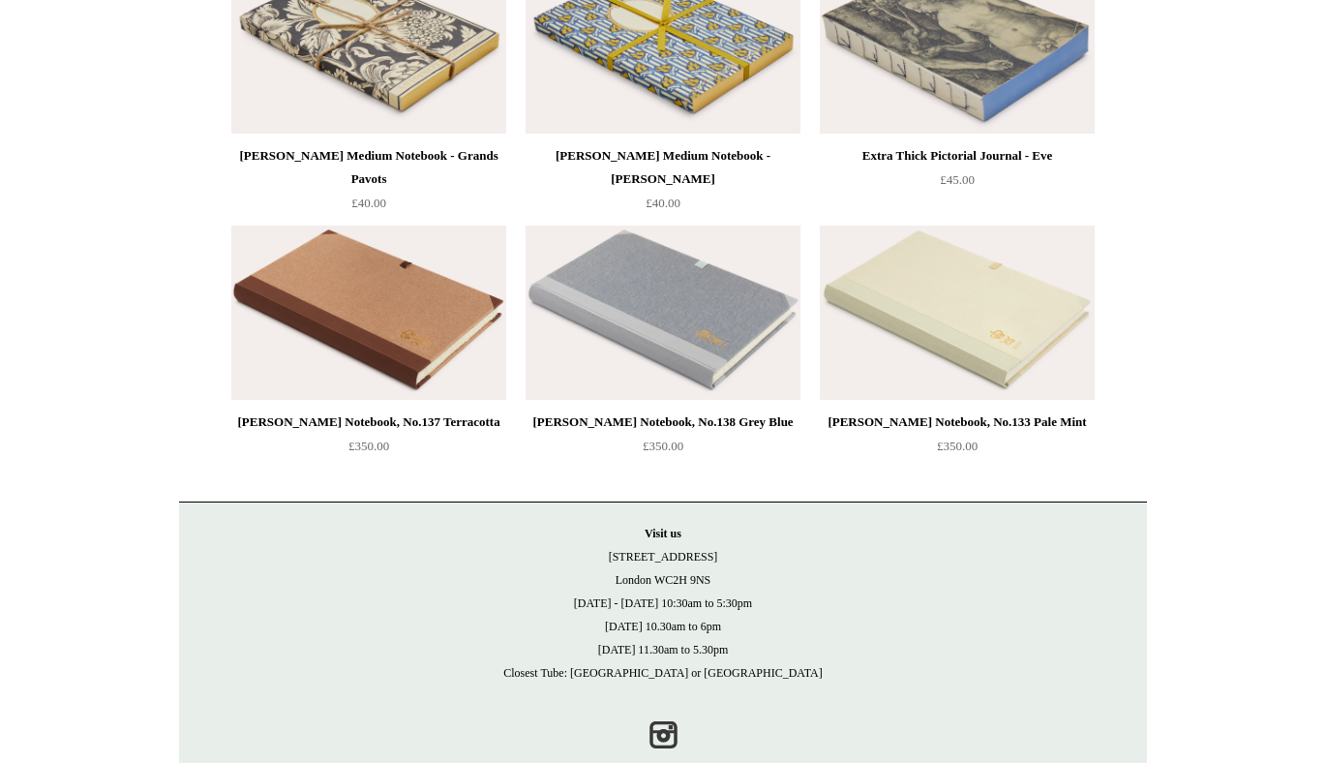
scroll to position [3261, 0]
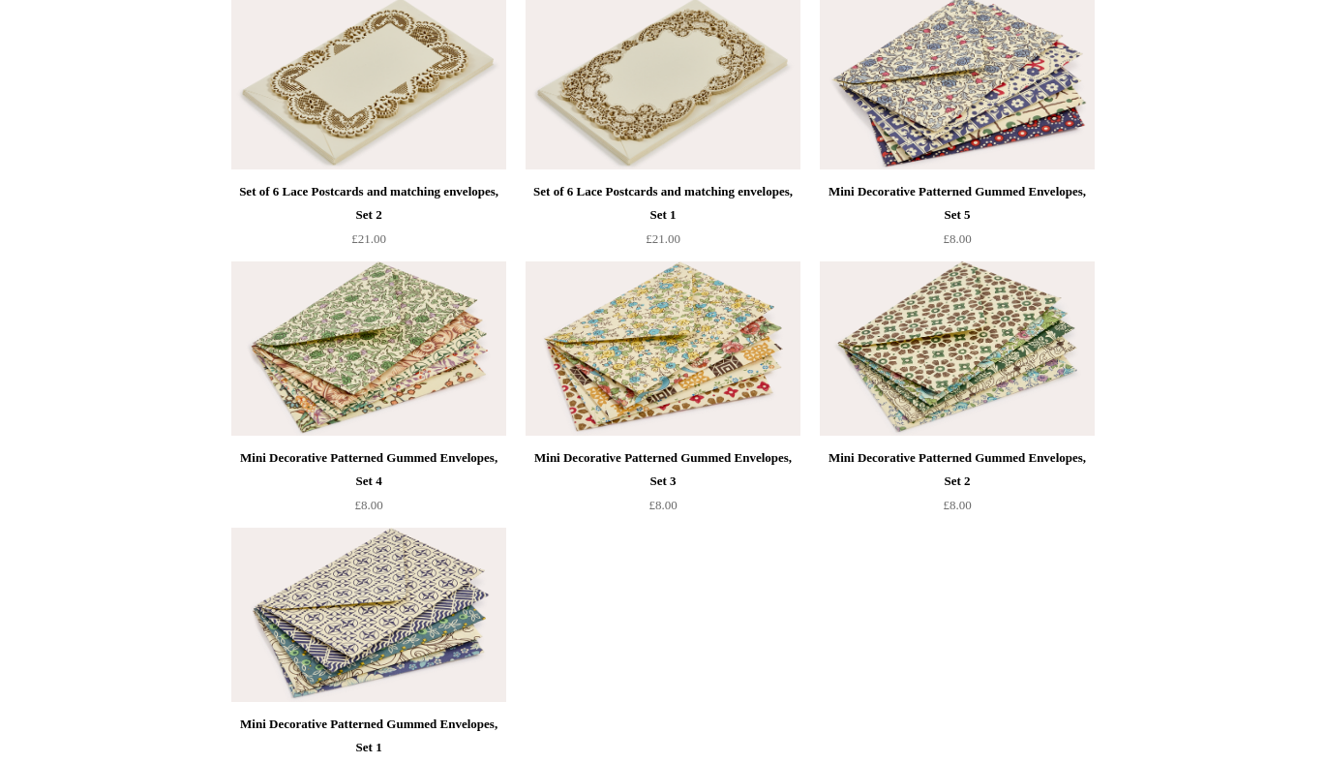
scroll to position [4059, 0]
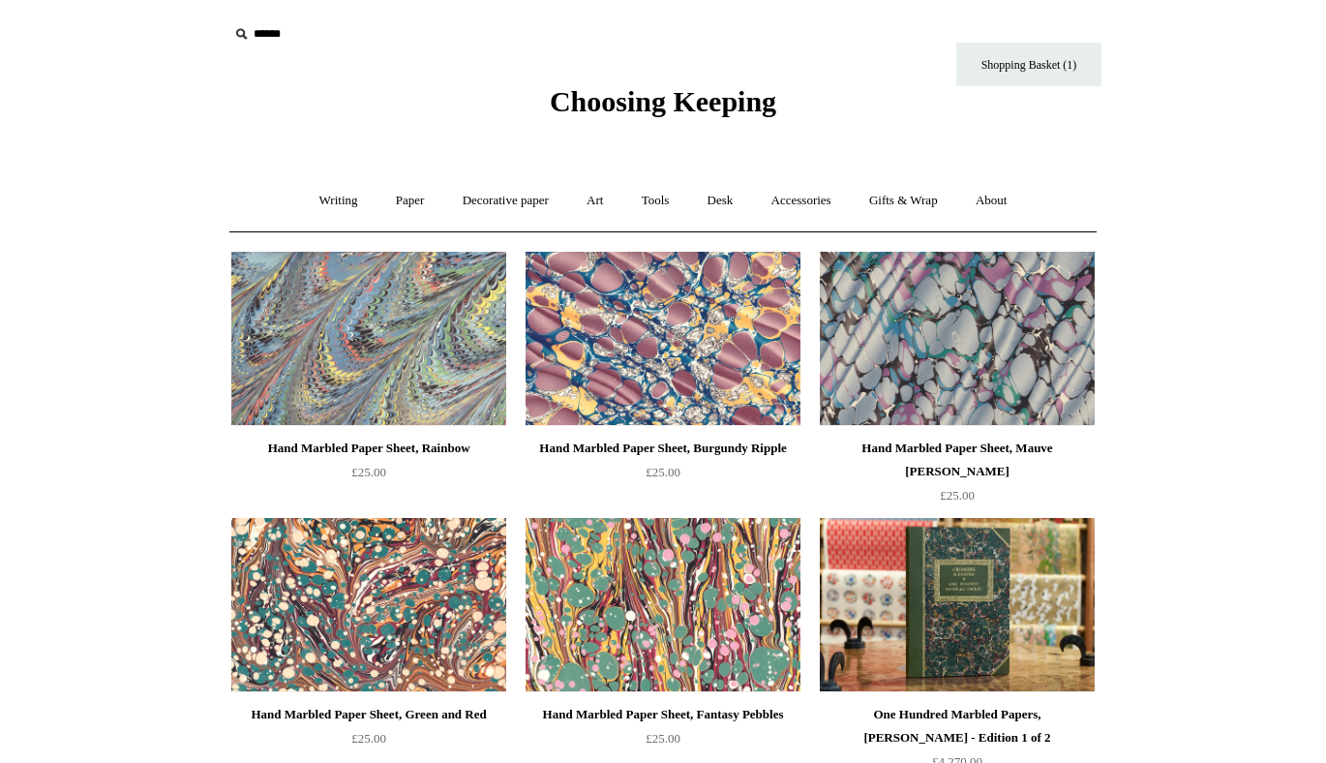
click at [1221, 272] on html "Menu Choosing Keeping * Shipping Information Shopping Basket (1) * ⤺ + +" at bounding box center [663, 548] width 1326 height 1096
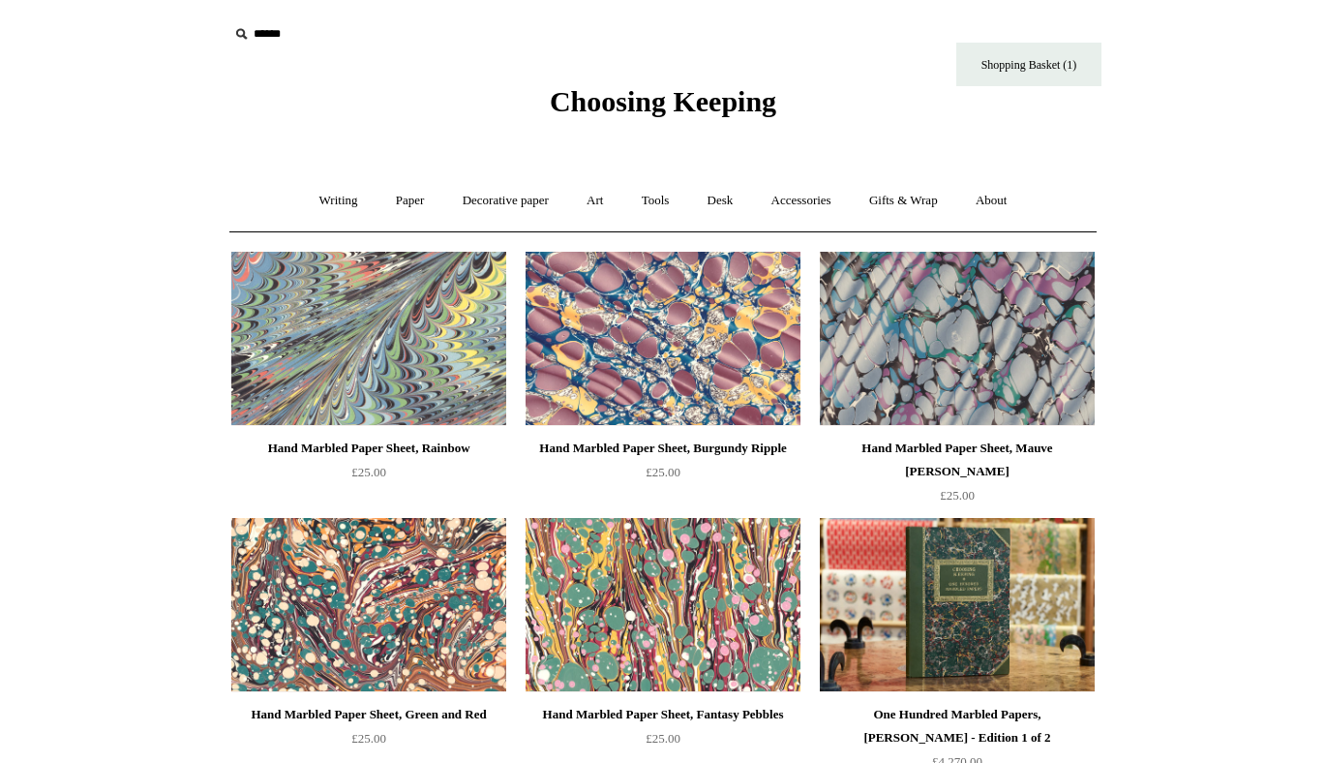
scroll to position [334, 0]
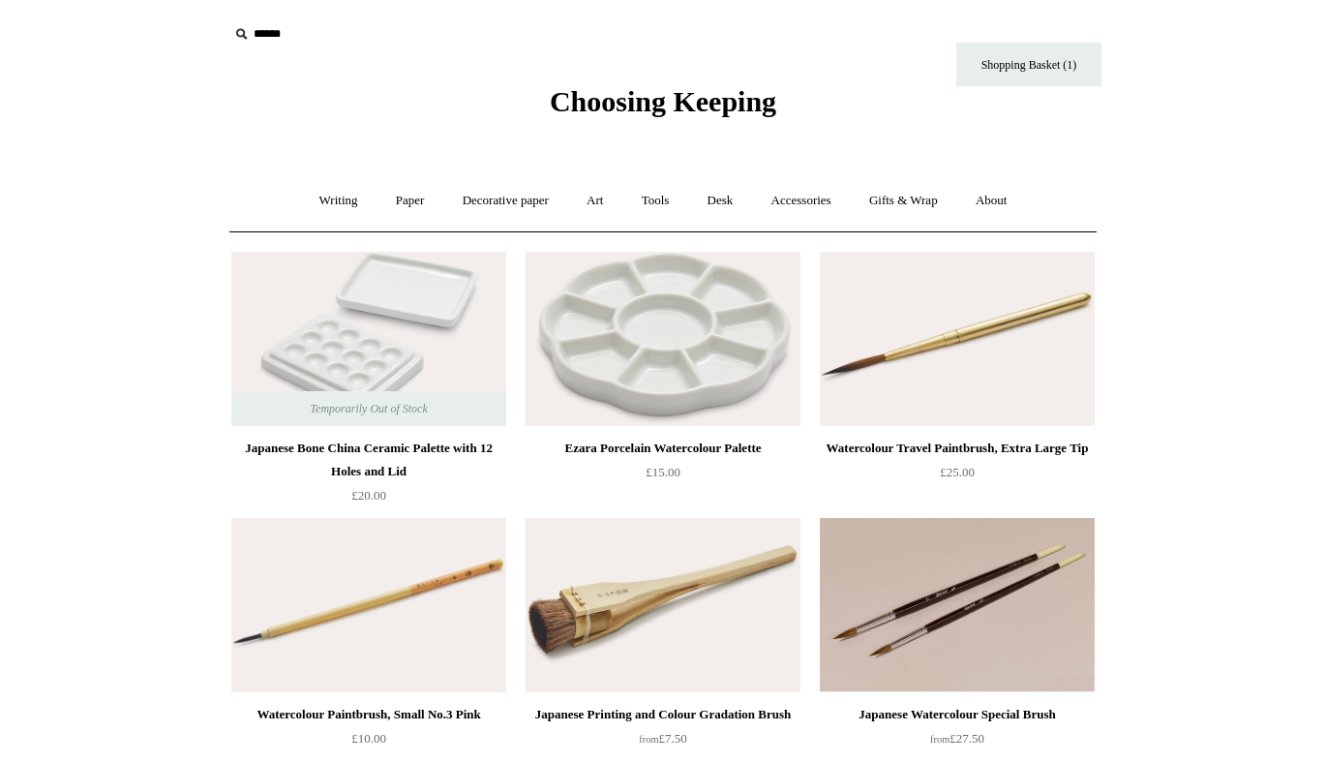
click at [595, 195] on link "Art +" at bounding box center [594, 200] width 51 height 51
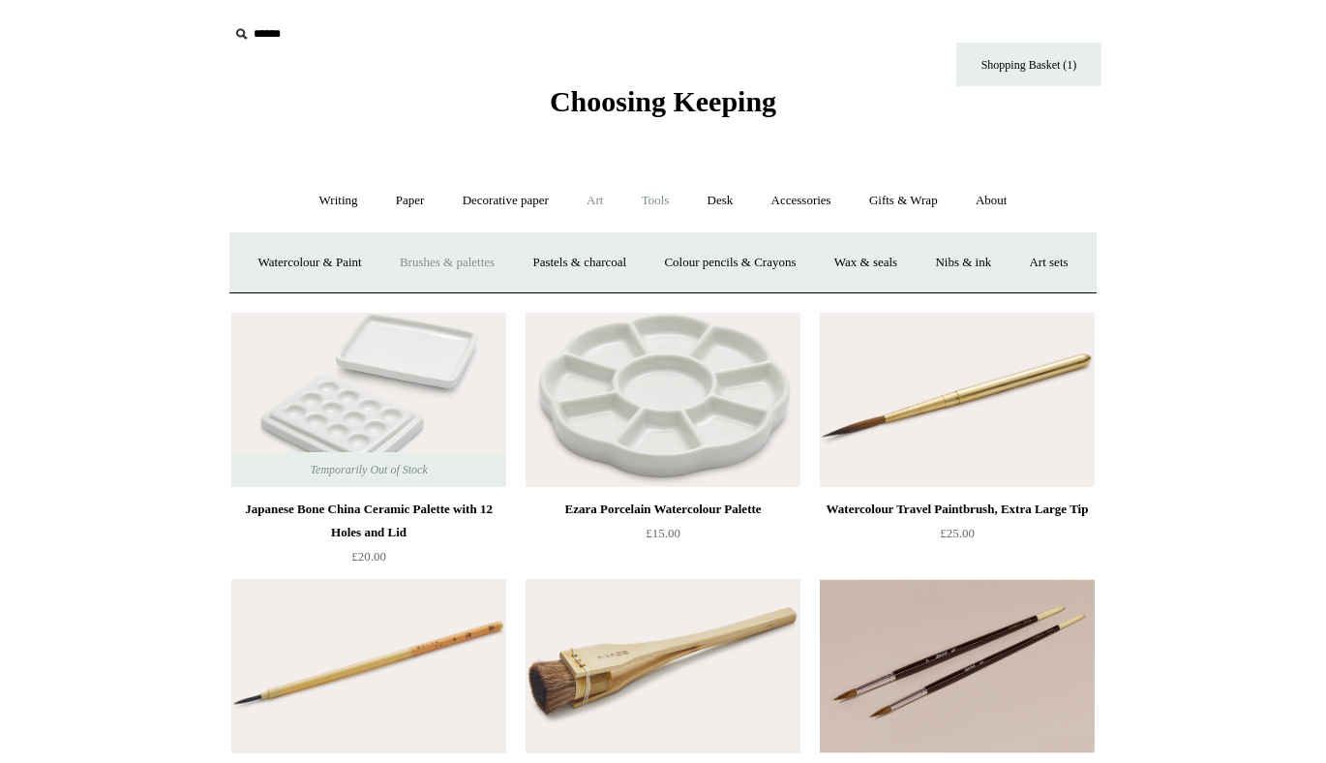
click at [661, 195] on link "Tools +" at bounding box center [655, 200] width 63 height 51
click at [764, 212] on link "Accessories +" at bounding box center [801, 200] width 95 height 51
click at [736, 262] on link "Ceramics +" at bounding box center [734, 262] width 82 height 51
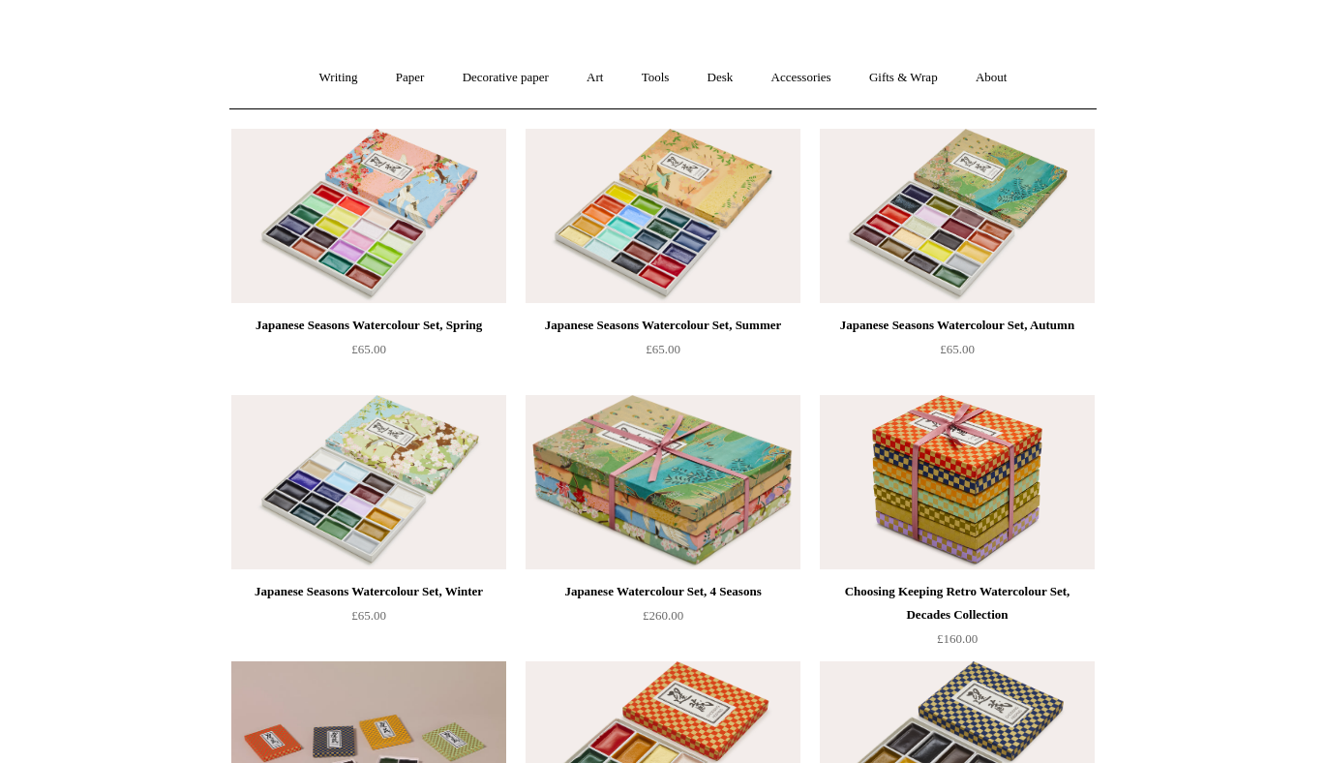
scroll to position [136, 0]
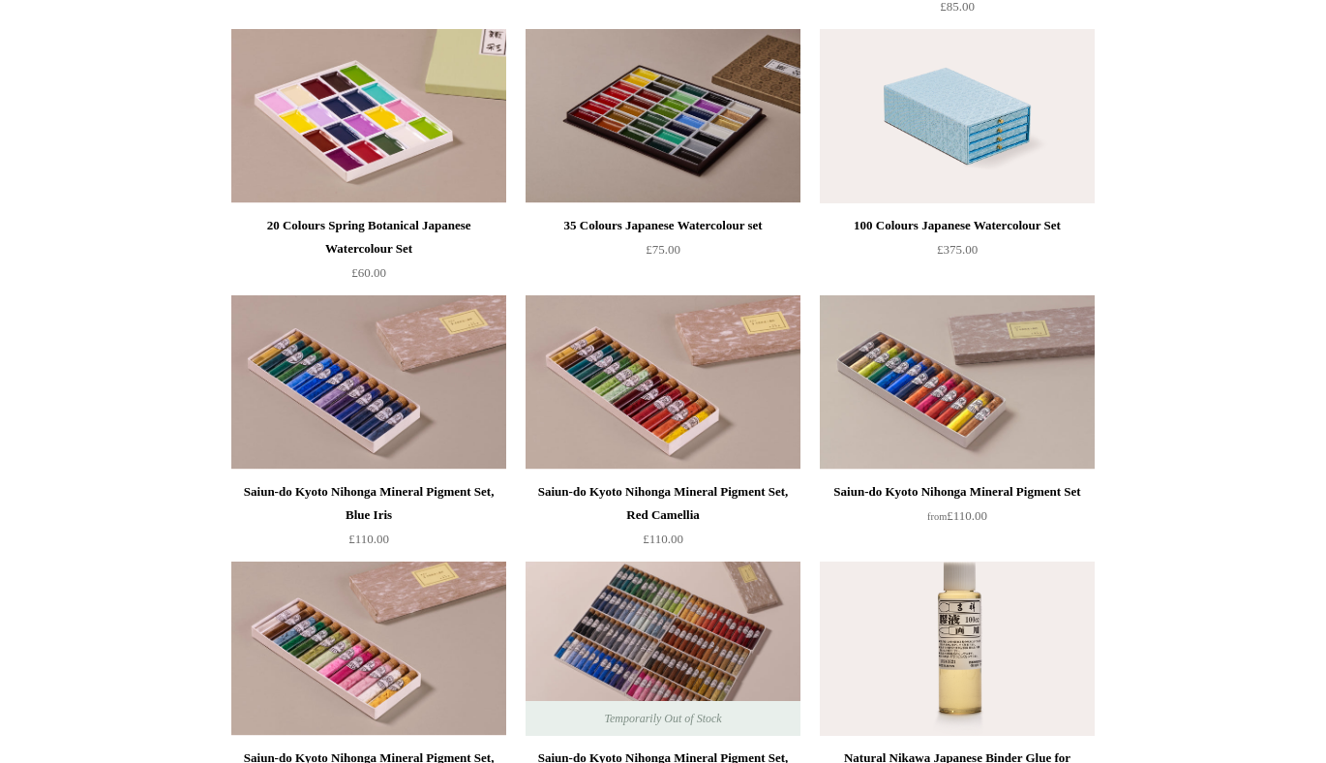
scroll to position [1623, 0]
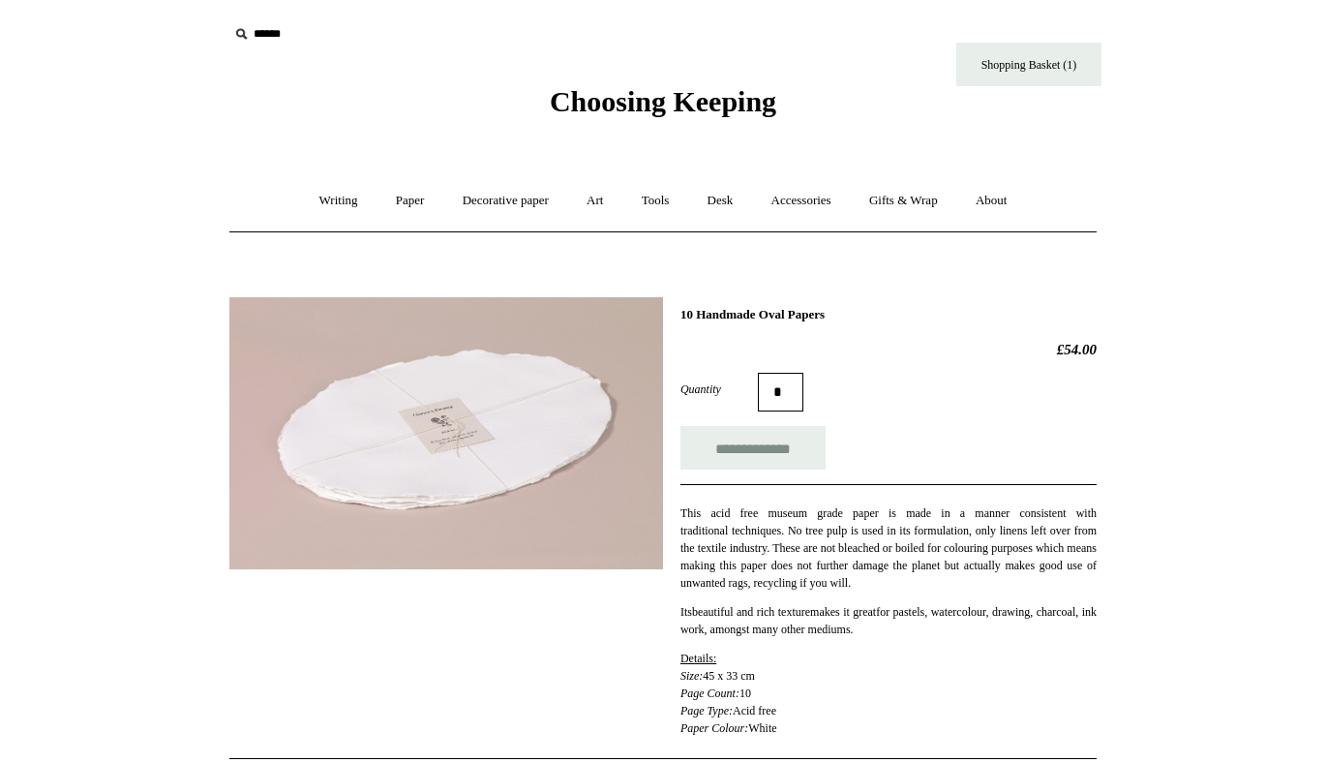
click at [422, 451] on img at bounding box center [446, 433] width 434 height 272
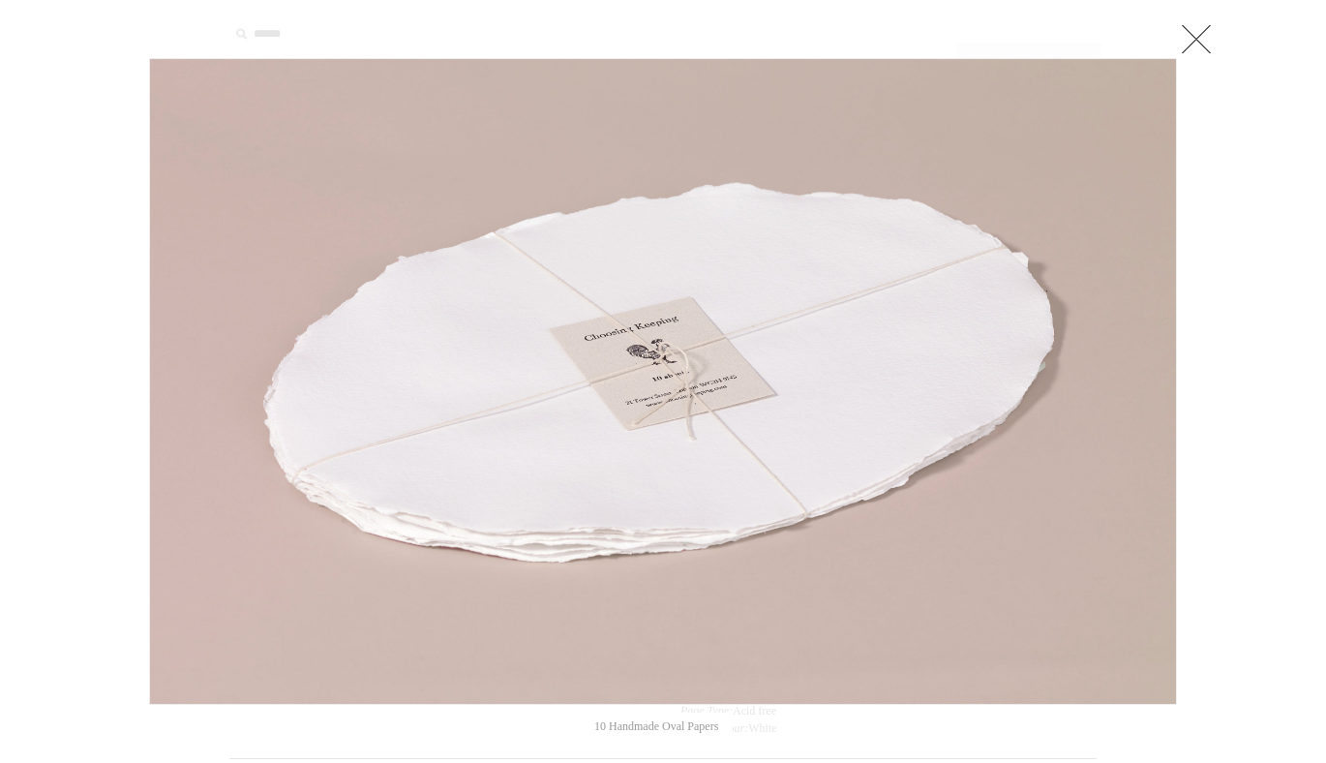
click at [583, 339] on img at bounding box center [663, 381] width 1026 height 644
click at [1196, 45] on link at bounding box center [1196, 38] width 39 height 39
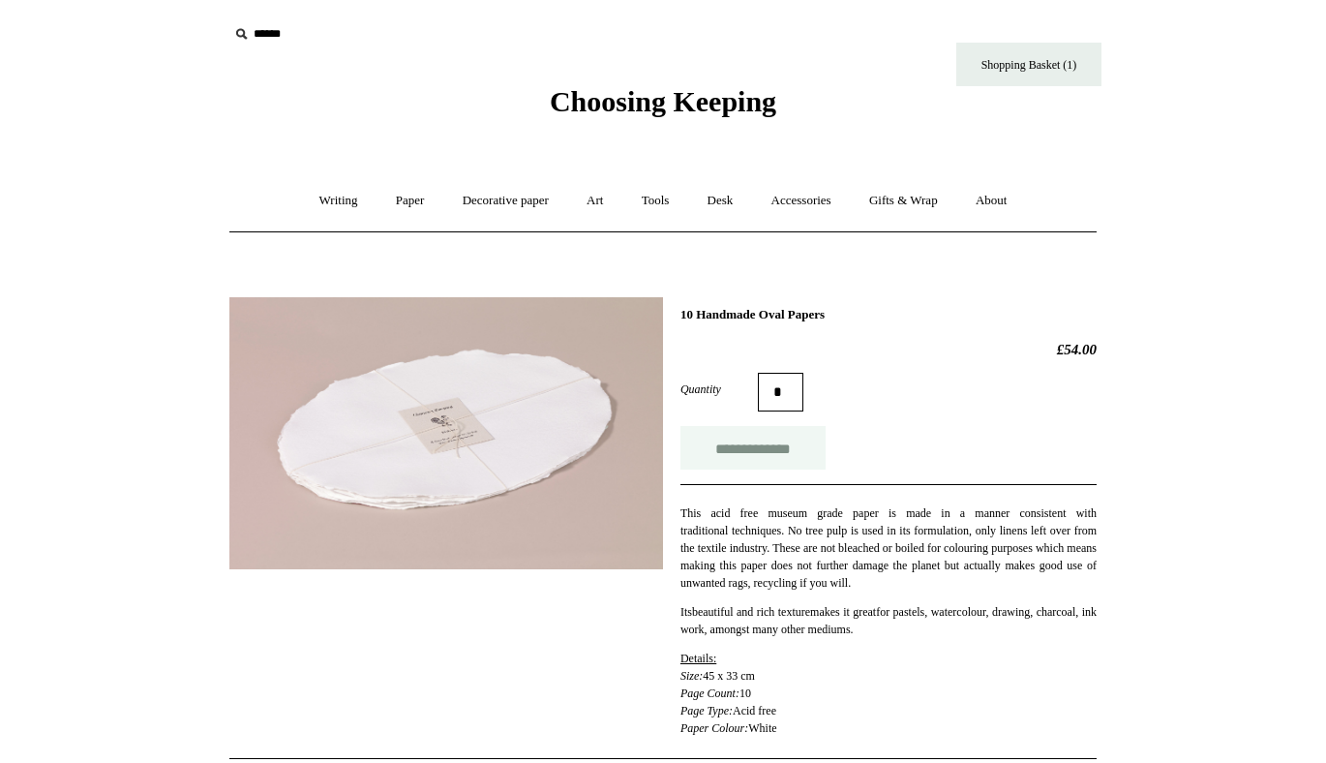
click at [774, 453] on input "**********" at bounding box center [752, 448] width 145 height 44
type input "**********"
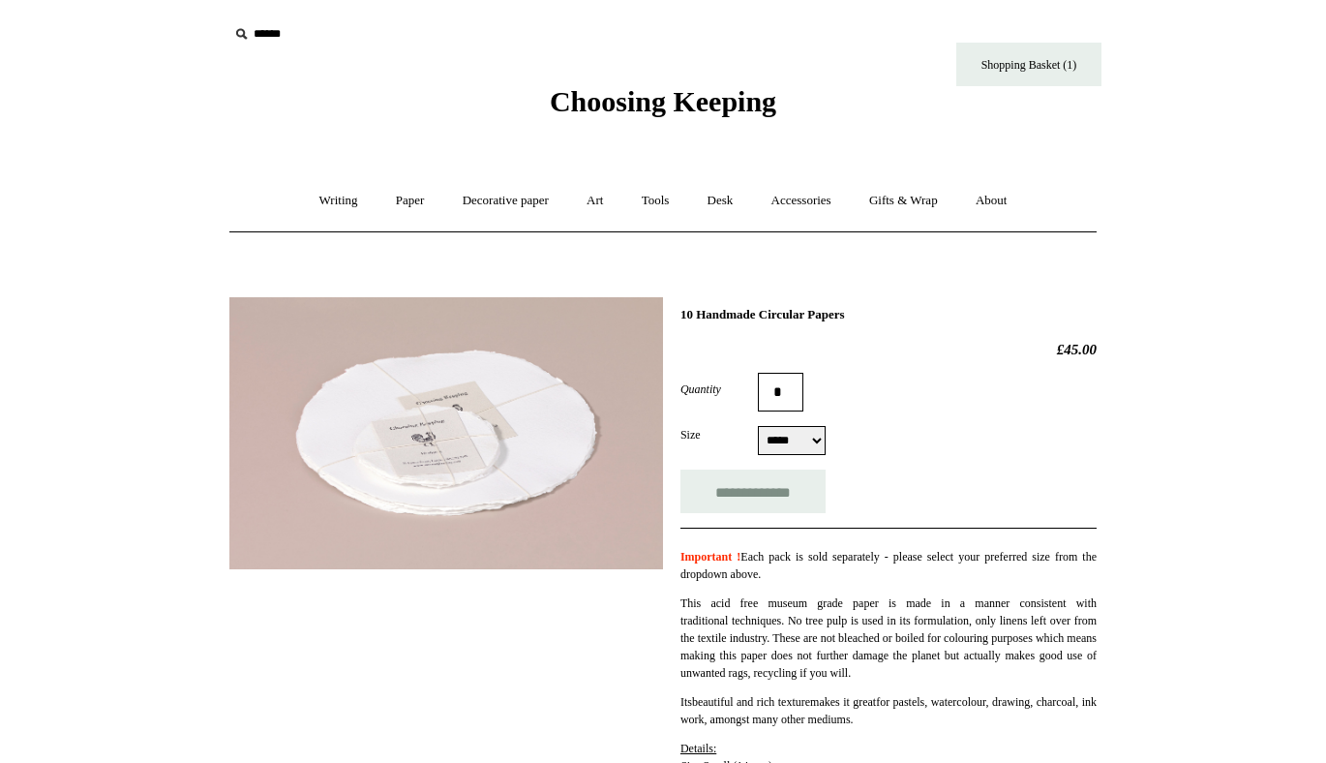
select select "*****"
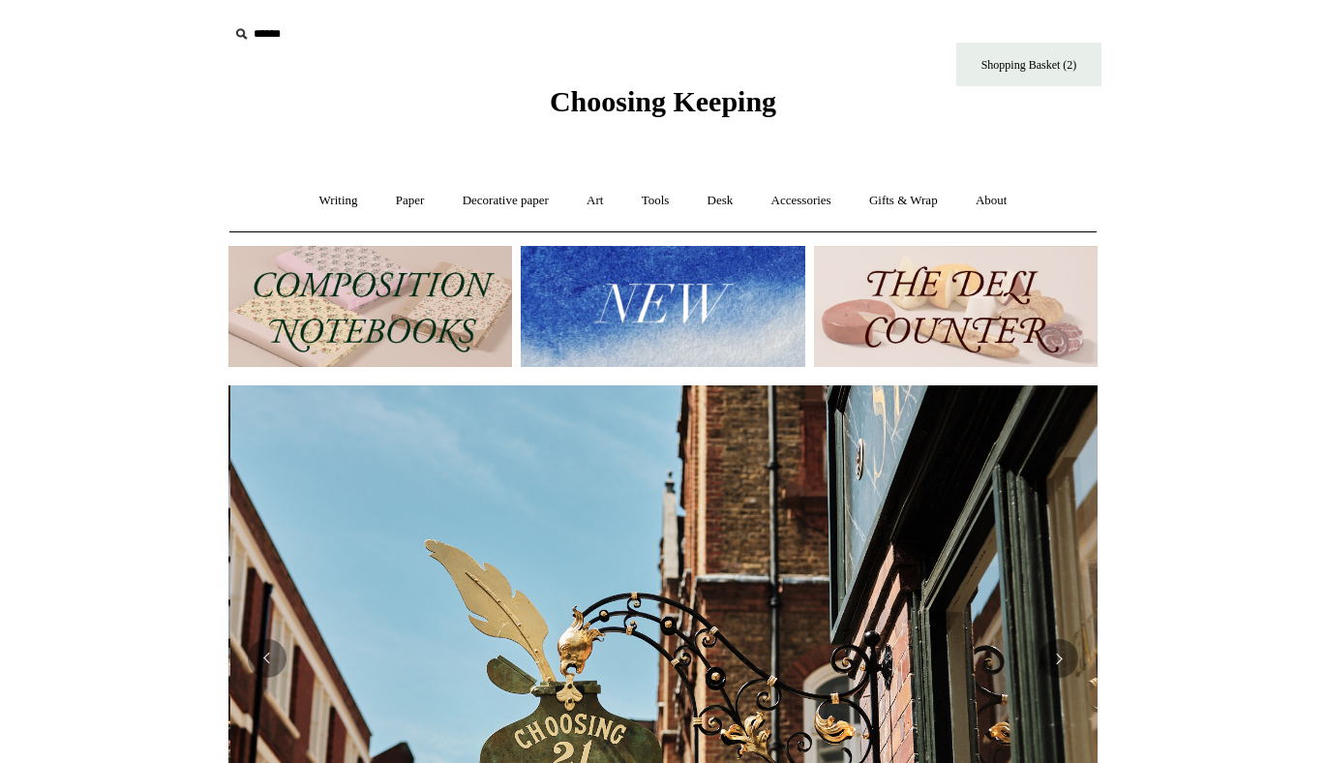
scroll to position [0, 869]
